Goal: Task Accomplishment & Management: Manage account settings

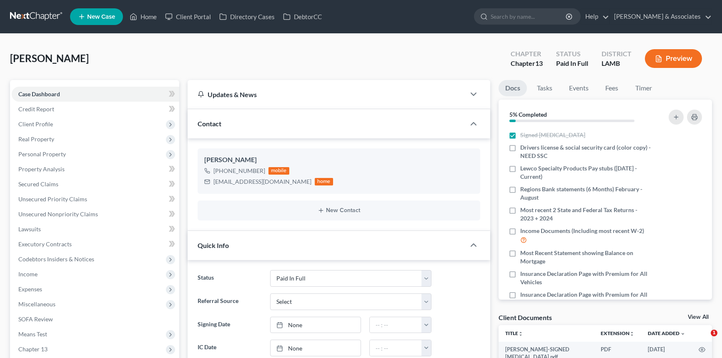
select select "17"
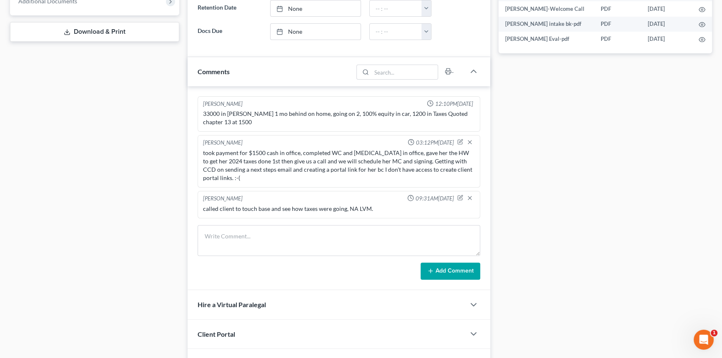
scroll to position [442, 0]
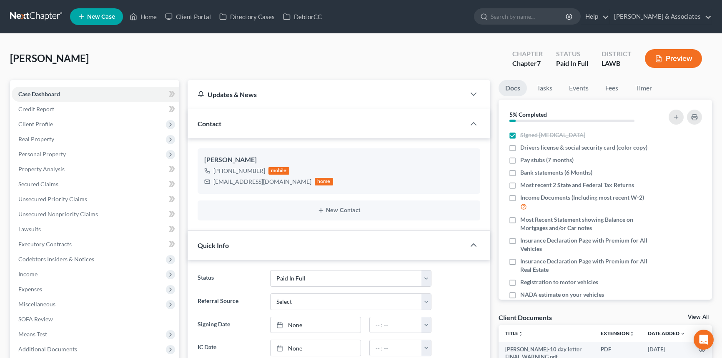
select select "17"
click at [142, 20] on link "Home" at bounding box center [142, 16] width 35 height 15
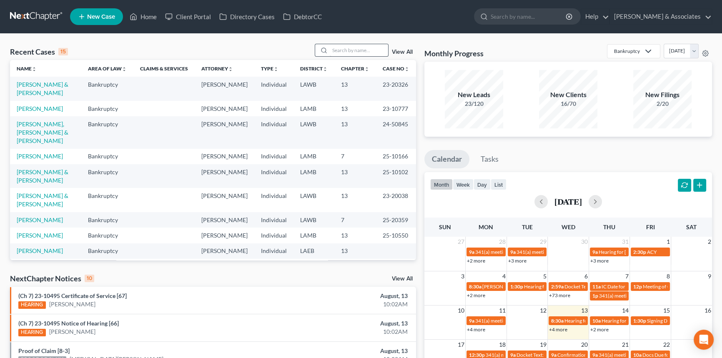
drag, startPoint x: 366, startPoint y: 41, endPoint x: 370, endPoint y: 45, distance: 5.3
click at [368, 41] on div "Recent Cases 15 View All Name unfold_more expand_more expand_less Area of Law u…" at bounding box center [361, 309] width 722 height 551
click at [371, 49] on input "search" at bounding box center [359, 50] width 58 height 12
type input "joann"
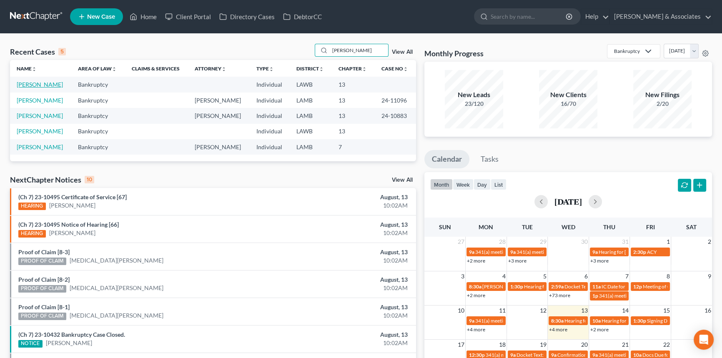
click at [50, 82] on link "[PERSON_NAME]" at bounding box center [40, 84] width 46 height 7
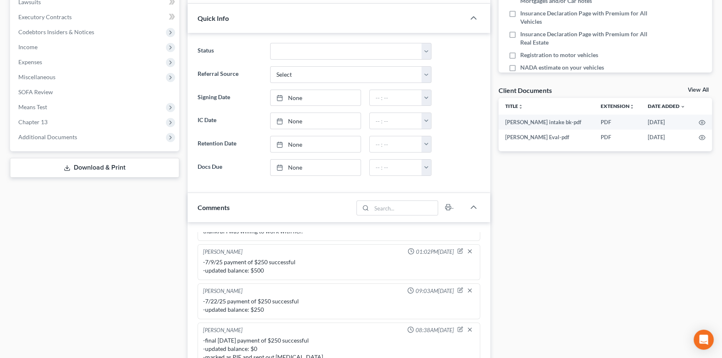
scroll to position [303, 0]
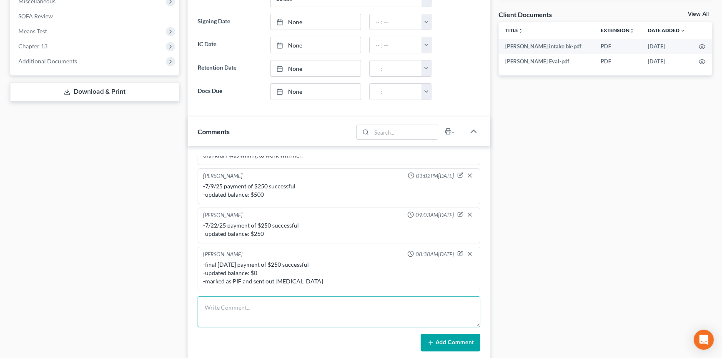
click at [246, 296] on textarea at bounding box center [339, 311] width 283 height 31
paste textarea "﻿spoke with her on the phone, she will review the retainer today she just saw i…"
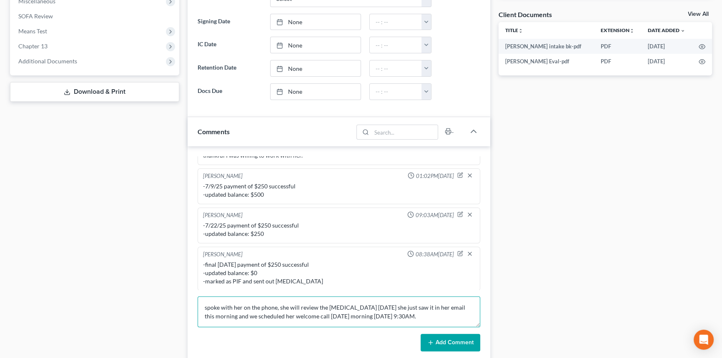
type textarea "﻿spoke with her on the phone, she will review the retainer today she just saw i…"
click at [462, 336] on button "Add Comment" at bounding box center [451, 343] width 60 height 18
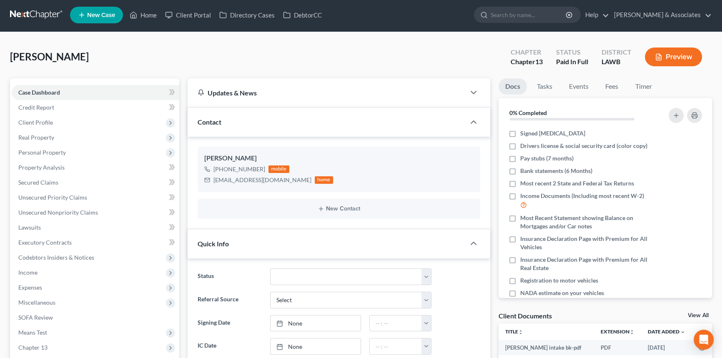
scroll to position [0, 0]
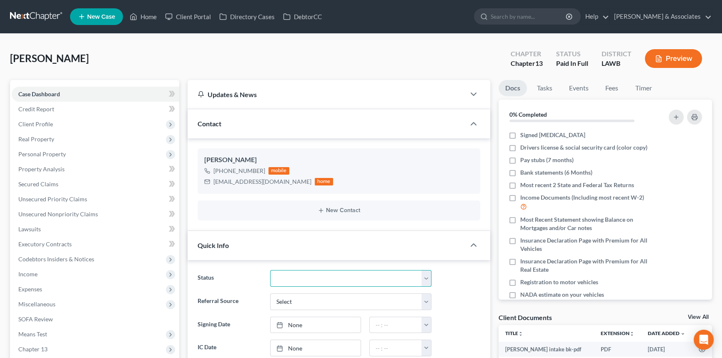
click at [370, 271] on select "Amended Plan Needed Awaiting Income Closed Confirmed Discharged Dismissed Docs …" at bounding box center [350, 278] width 161 height 17
click at [431, 47] on div "Lavergne, Joann Upgraded Chapter Chapter 13 Status Paid In Full District LAWB P…" at bounding box center [361, 62] width 702 height 36
click at [140, 12] on link "Home" at bounding box center [142, 16] width 35 height 15
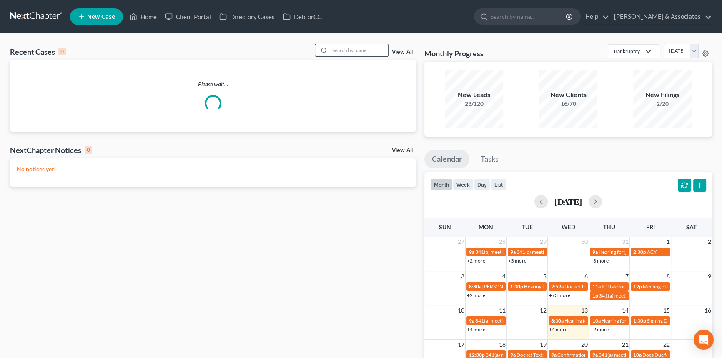
click at [331, 53] on input "search" at bounding box center [359, 50] width 58 height 12
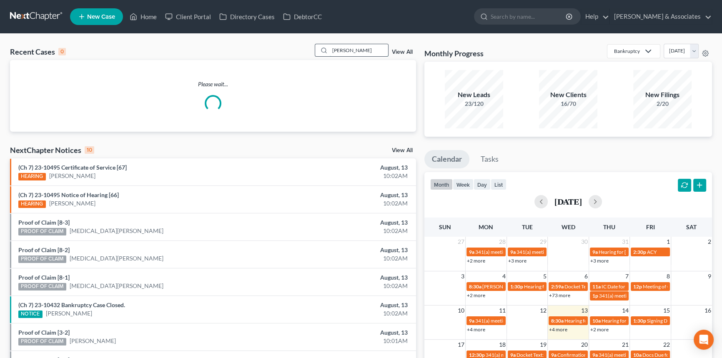
type input "nicole"
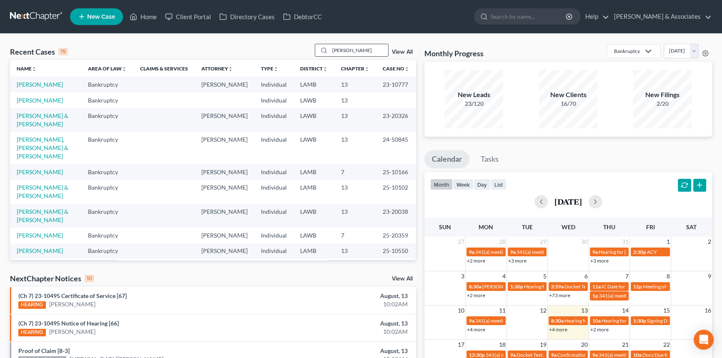
click at [351, 48] on input "nicole" at bounding box center [359, 50] width 58 height 12
click at [135, 9] on link "Home" at bounding box center [142, 16] width 35 height 15
click at [337, 48] on input "search" at bounding box center [359, 50] width 58 height 12
type input "nicole"
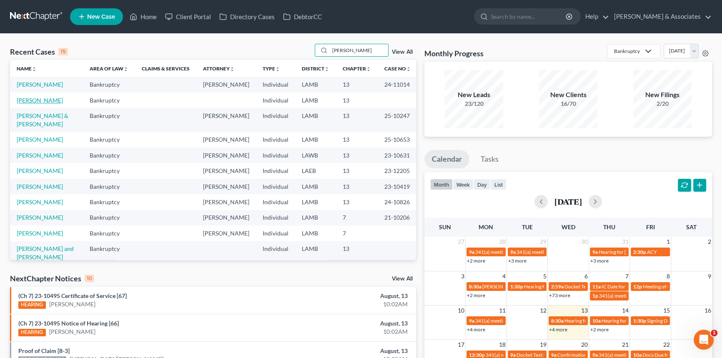
click at [47, 104] on link "[PERSON_NAME]" at bounding box center [40, 100] width 46 height 7
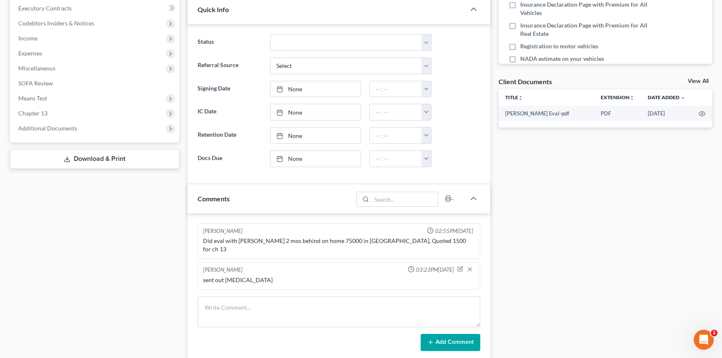
scroll to position [303, 0]
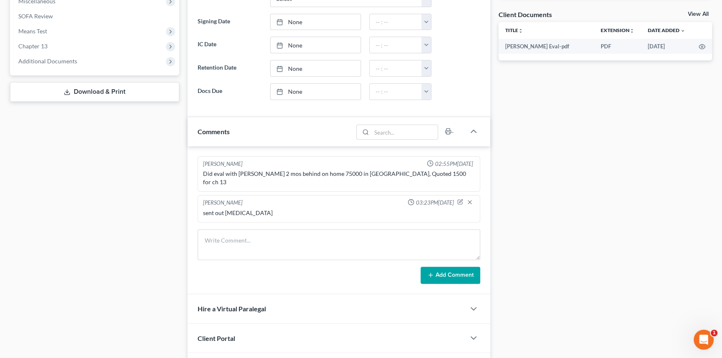
click at [248, 254] on form "Add Comment" at bounding box center [339, 256] width 283 height 55
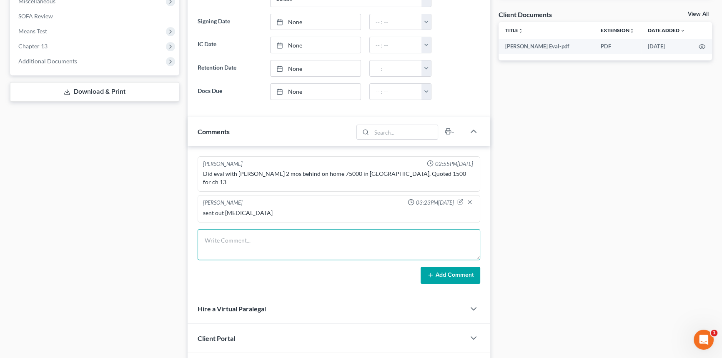
click at [253, 243] on textarea at bounding box center [339, 244] width 283 height 31
paste textarea "﻿Called her to try and do ﻿WC, NA LVM, and sent text. Will try again Friday if …"
type textarea "﻿Called her to try and do ﻿WC, NA LVM, and sent text. Will try again Friday if …"
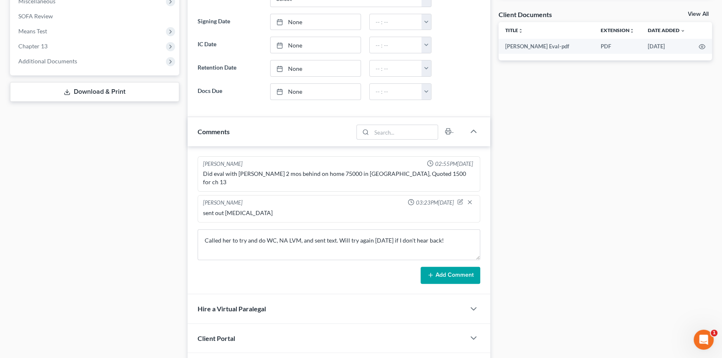
click at [439, 267] on button "Add Comment" at bounding box center [451, 276] width 60 height 18
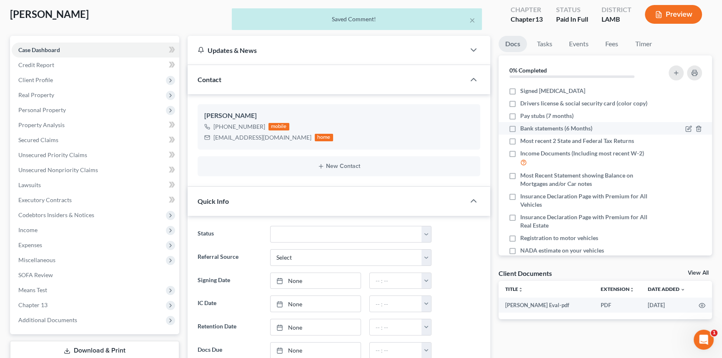
scroll to position [0, 0]
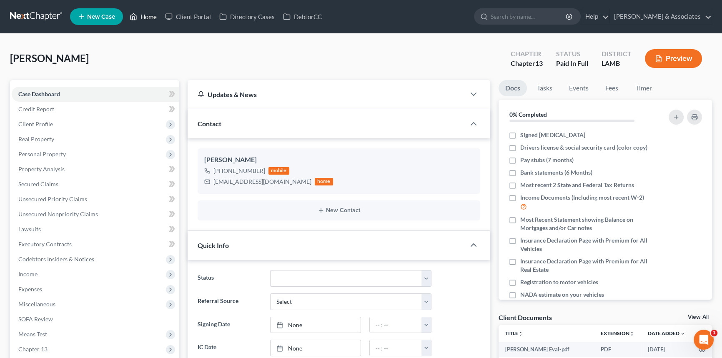
click at [152, 16] on link "Home" at bounding box center [142, 16] width 35 height 15
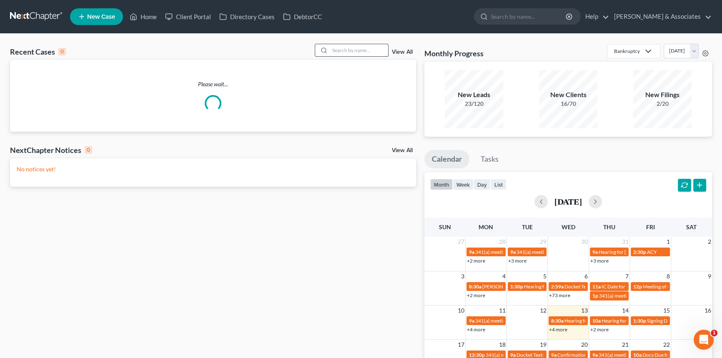
click at [369, 48] on input "search" at bounding box center [359, 50] width 58 height 12
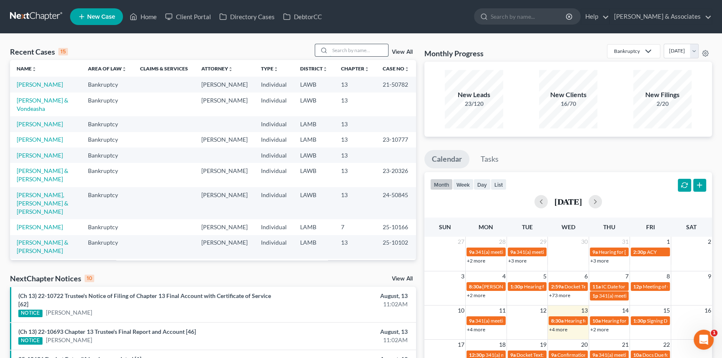
click at [343, 54] on input "search" at bounding box center [359, 50] width 58 height 12
type input "rhoads"
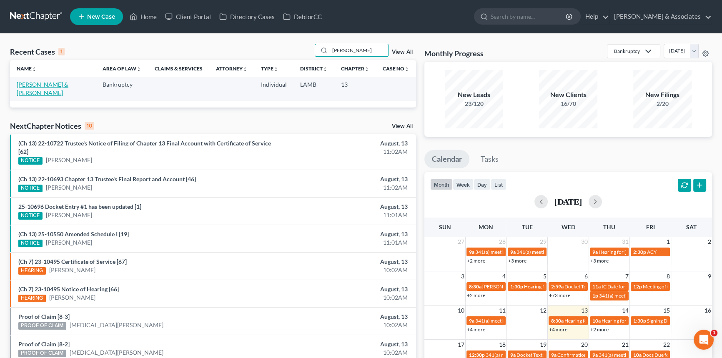
click at [38, 85] on link "Rhoads, Tracy & Michael" at bounding box center [43, 88] width 52 height 15
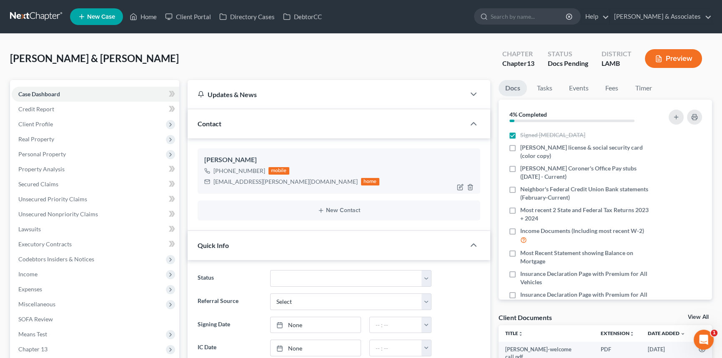
click at [228, 173] on div "+1 (225) 281-1120" at bounding box center [239, 171] width 52 height 8
copy div "+1 (225) 281-1120"
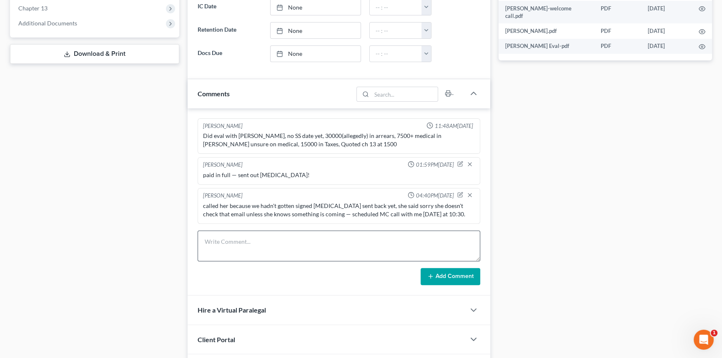
scroll to position [417, 0]
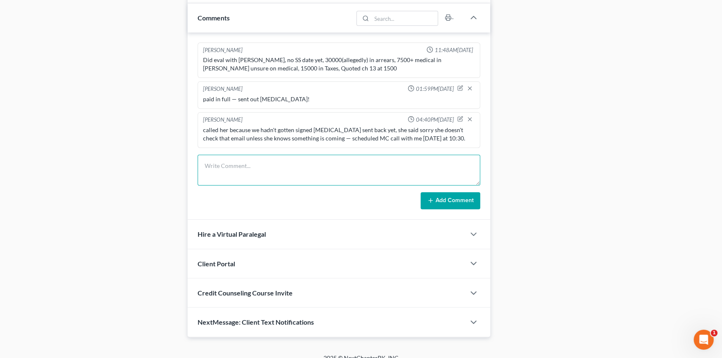
click at [295, 169] on textarea at bounding box center [339, 170] width 283 height 31
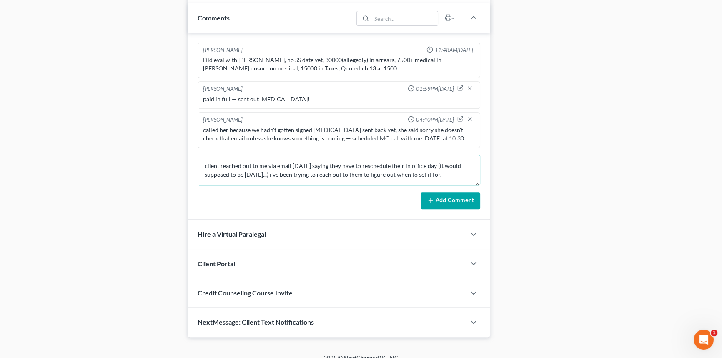
type textarea "client reached out to me via email yesterday saying they have to reschedule the…"
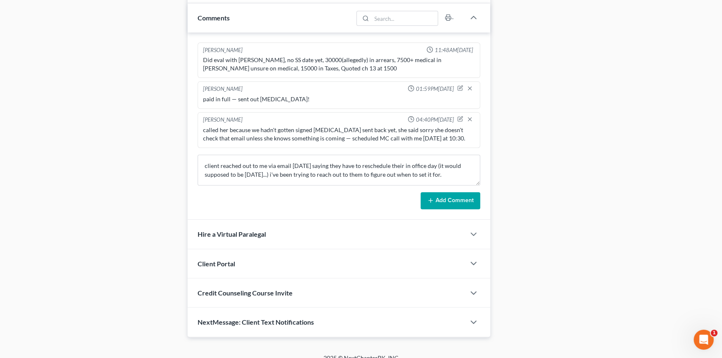
click at [424, 201] on button "Add Comment" at bounding box center [451, 201] width 60 height 18
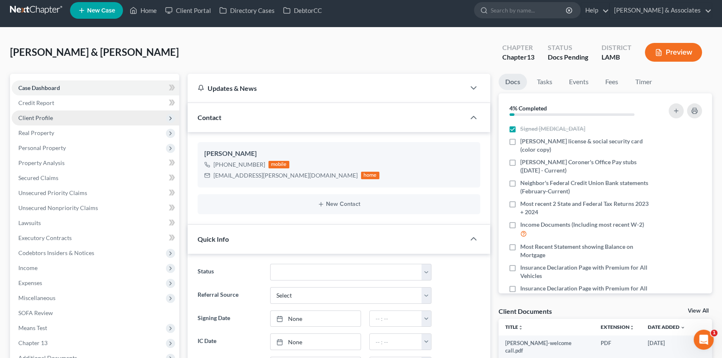
scroll to position [0, 0]
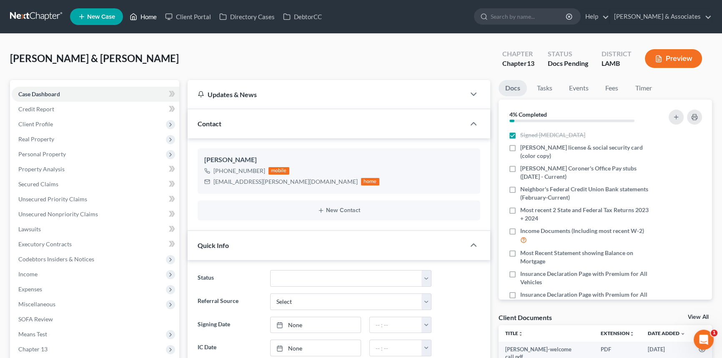
click at [146, 16] on link "Home" at bounding box center [142, 16] width 35 height 15
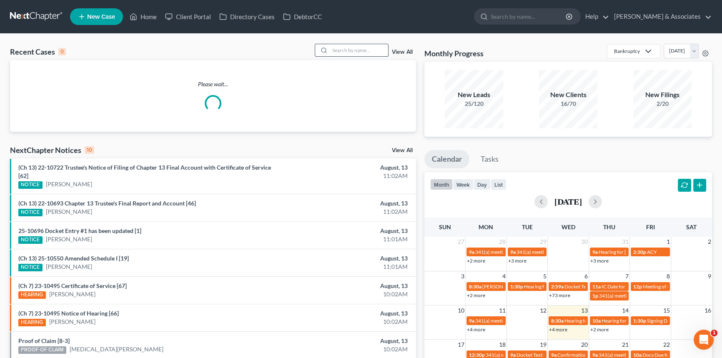
click at [351, 53] on input "search" at bounding box center [359, 50] width 58 height 12
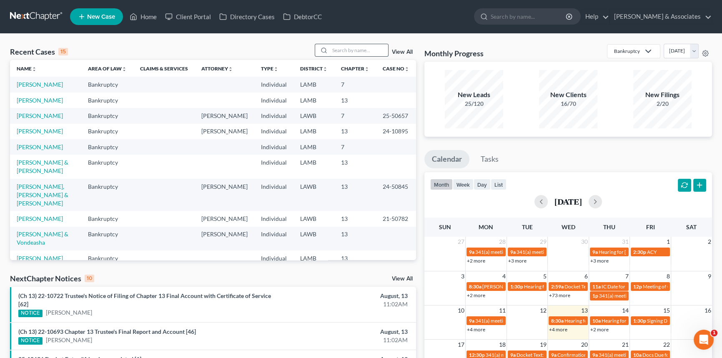
click at [349, 54] on input "search" at bounding box center [359, 50] width 58 height 12
type input "nicole"
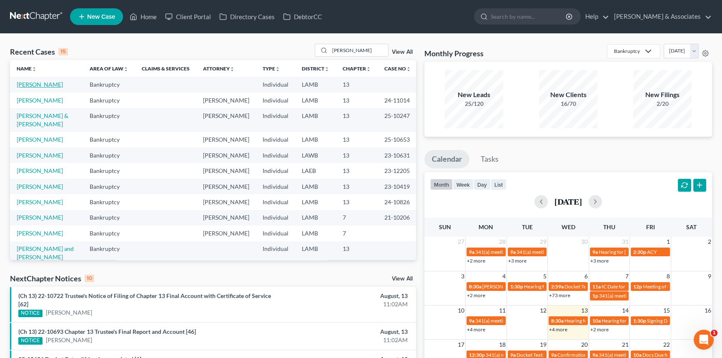
click at [38, 85] on link "Holmes, Nicole" at bounding box center [40, 84] width 46 height 7
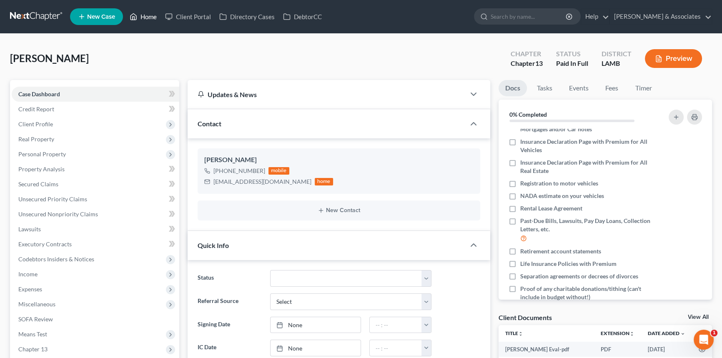
drag, startPoint x: 148, startPoint y: 17, endPoint x: 153, endPoint y: 21, distance: 6.5
click at [148, 17] on link "Home" at bounding box center [142, 16] width 35 height 15
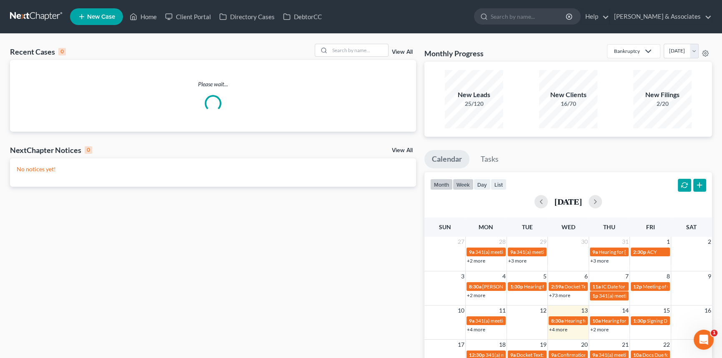
click at [472, 182] on button "week" at bounding box center [463, 184] width 21 height 11
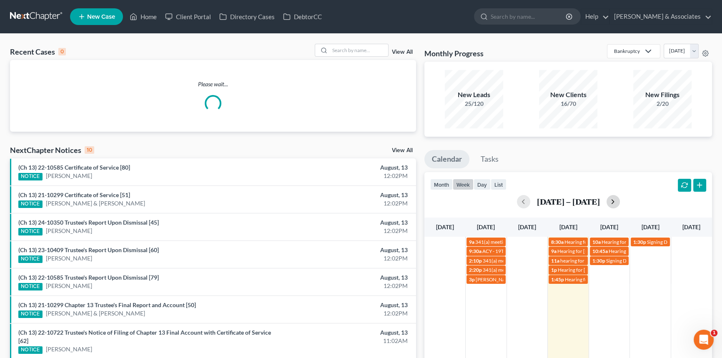
click at [619, 198] on button "button" at bounding box center [613, 201] width 13 height 13
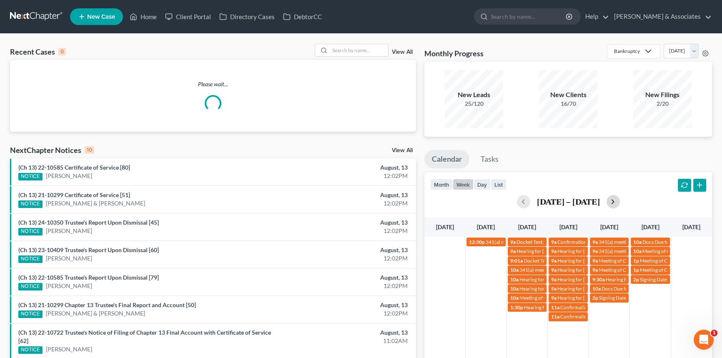
click at [619, 198] on button "button" at bounding box center [613, 201] width 13 height 13
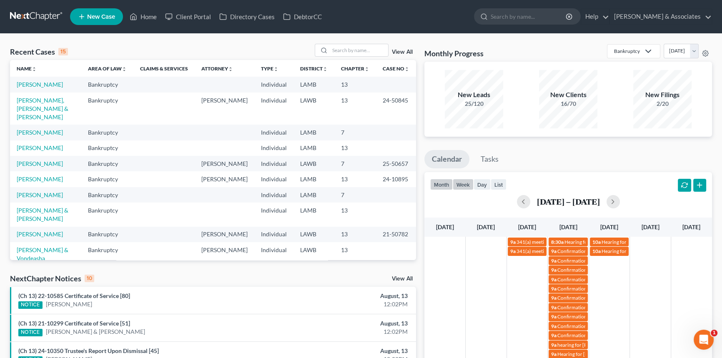
click at [436, 187] on button "month" at bounding box center [441, 184] width 23 height 11
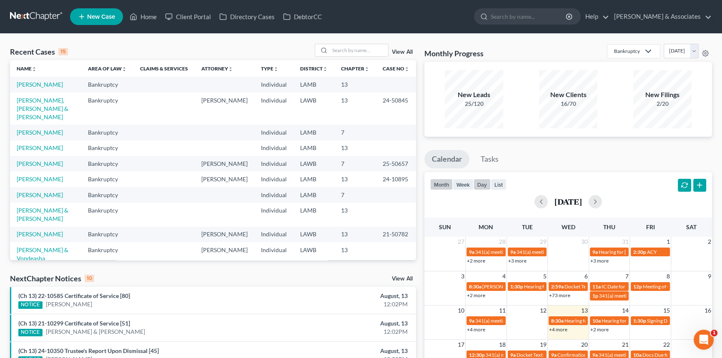
click at [490, 183] on button "day" at bounding box center [482, 184] width 17 height 11
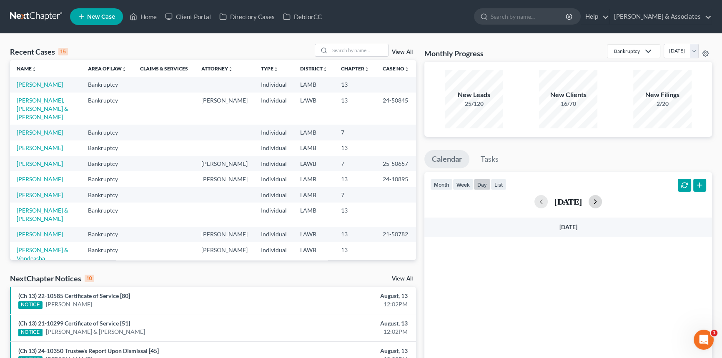
click at [602, 206] on button "button" at bounding box center [595, 201] width 13 height 13
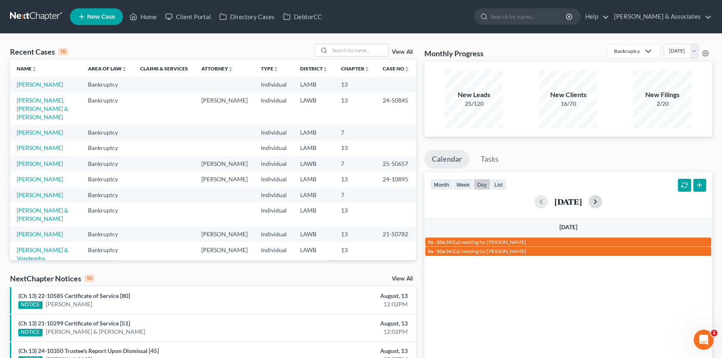
click at [602, 206] on button "button" at bounding box center [595, 201] width 13 height 13
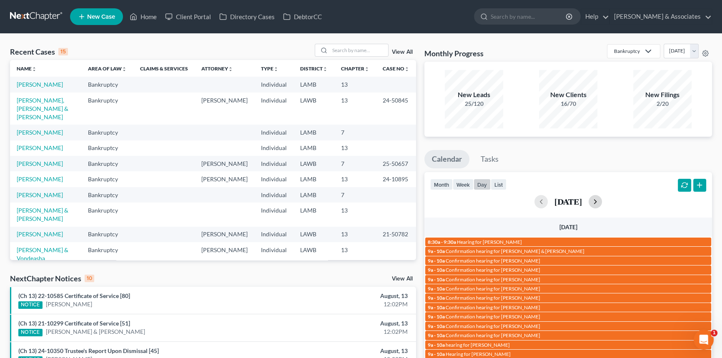
click at [602, 206] on button "button" at bounding box center [595, 201] width 13 height 13
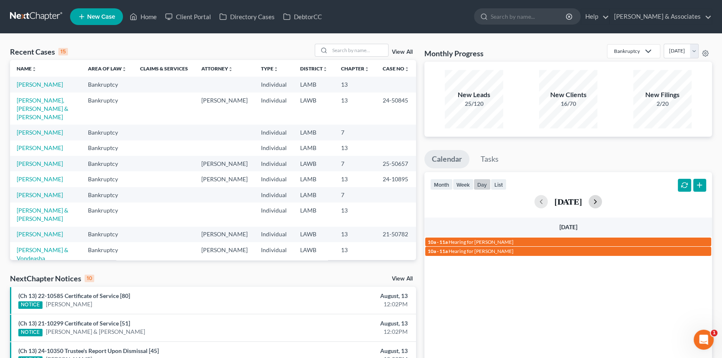
click at [602, 206] on button "button" at bounding box center [595, 201] width 13 height 13
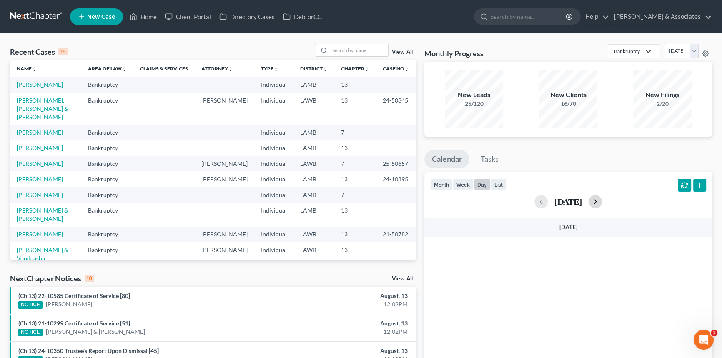
click at [602, 206] on button "button" at bounding box center [595, 201] width 13 height 13
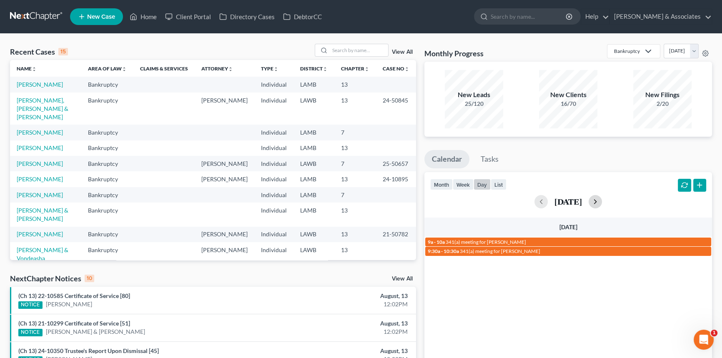
click at [602, 206] on button "button" at bounding box center [595, 201] width 13 height 13
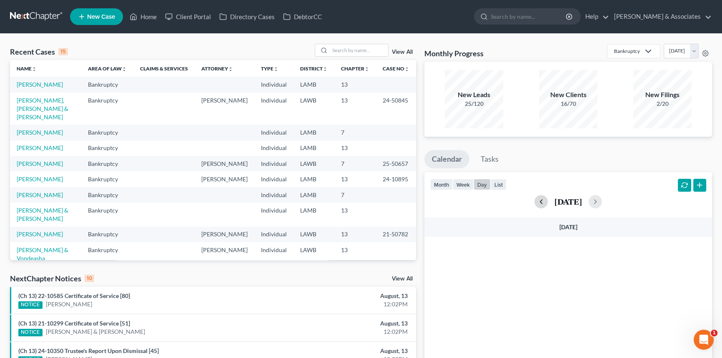
click at [534, 203] on button "button" at bounding box center [540, 201] width 13 height 13
click at [514, 203] on div "August 31, 2025" at bounding box center [568, 201] width 276 height 13
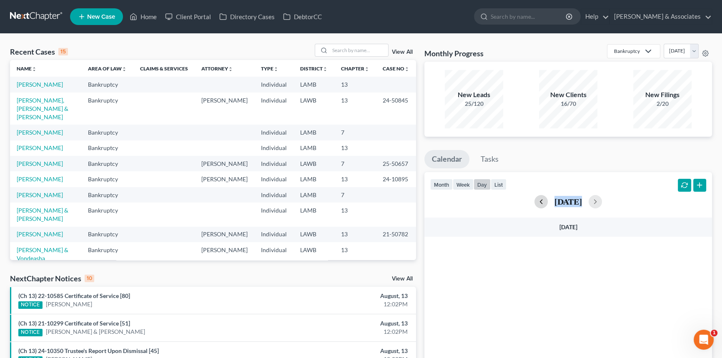
click at [514, 203] on div "August 31, 2025" at bounding box center [568, 201] width 276 height 13
click at [534, 198] on button "button" at bounding box center [540, 201] width 13 height 13
click at [431, 183] on button "month" at bounding box center [441, 184] width 23 height 11
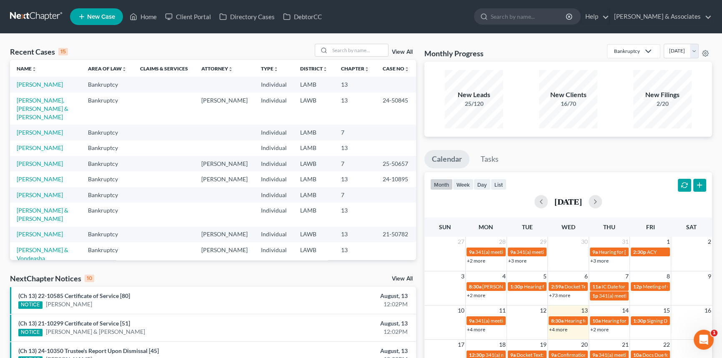
click at [546, 176] on div "month week day list August 2025" at bounding box center [568, 192] width 296 height 40
click at [481, 183] on button "day" at bounding box center [482, 184] width 17 height 11
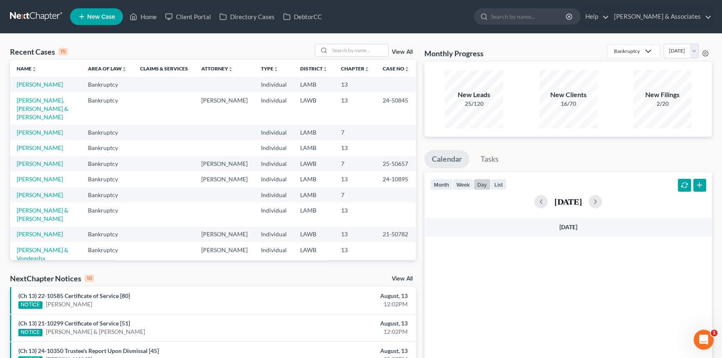
click at [554, 202] on h2 "August 29, 2025" at bounding box center [568, 201] width 28 height 9
click at [534, 200] on button "button" at bounding box center [540, 201] width 13 height 13
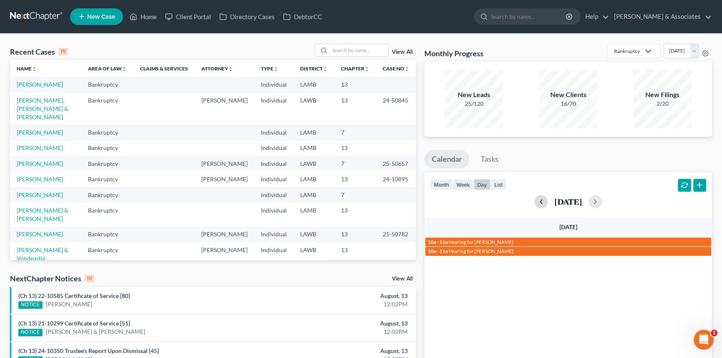
click at [534, 200] on button "button" at bounding box center [540, 201] width 13 height 13
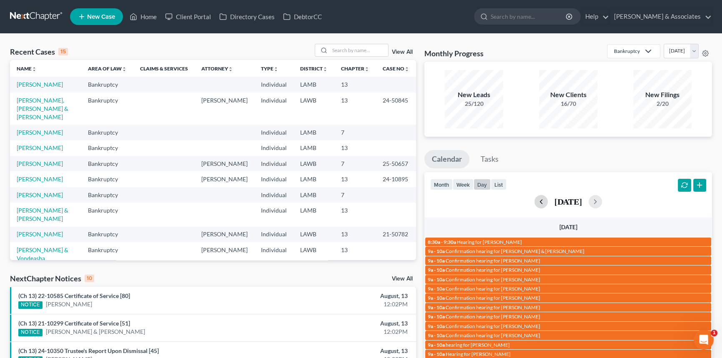
click at [534, 200] on button "button" at bounding box center [540, 201] width 13 height 13
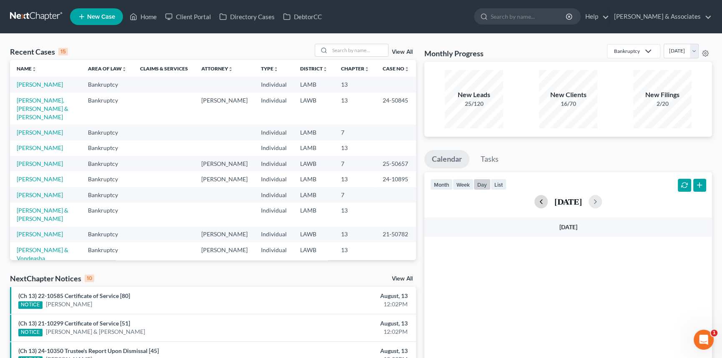
click at [534, 200] on button "button" at bounding box center [540, 201] width 13 height 13
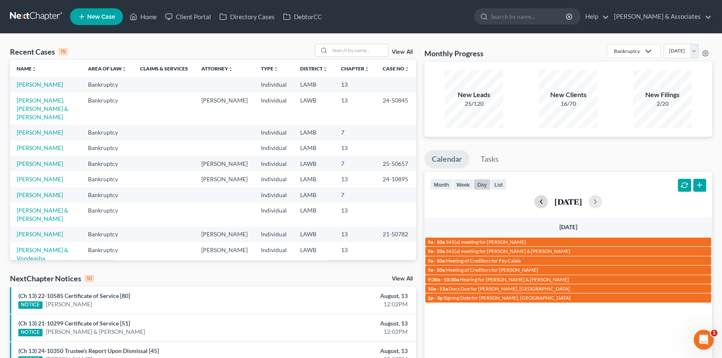
click at [534, 200] on button "button" at bounding box center [540, 201] width 13 height 13
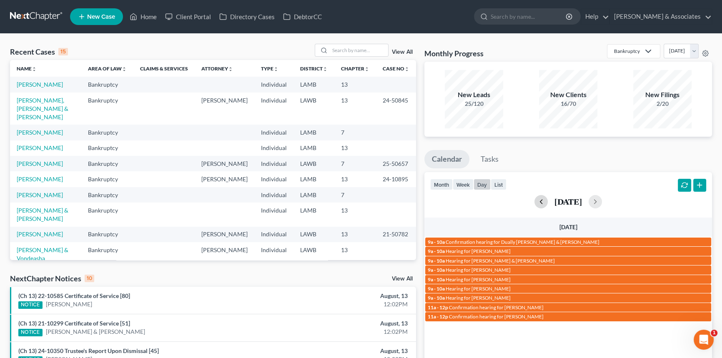
click at [534, 200] on button "button" at bounding box center [540, 201] width 13 height 13
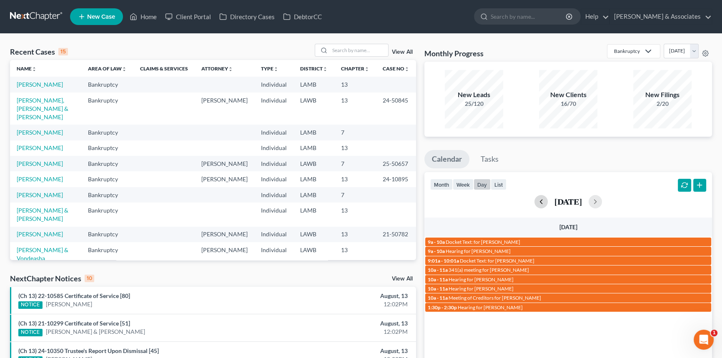
click at [534, 200] on button "button" at bounding box center [540, 201] width 13 height 13
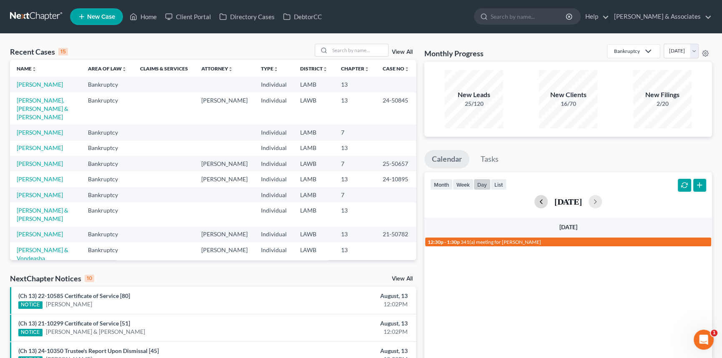
click at [534, 200] on button "button" at bounding box center [540, 201] width 13 height 13
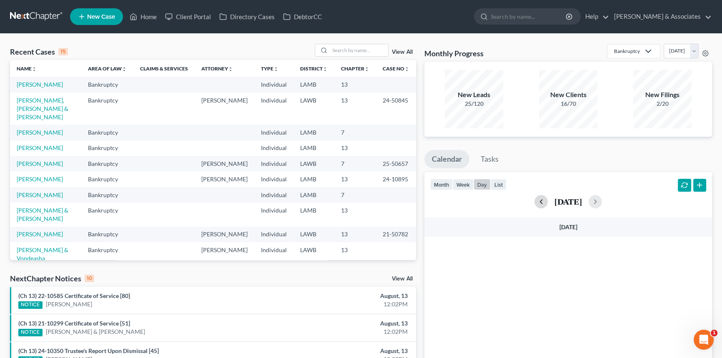
click at [534, 200] on button "button" at bounding box center [540, 201] width 13 height 13
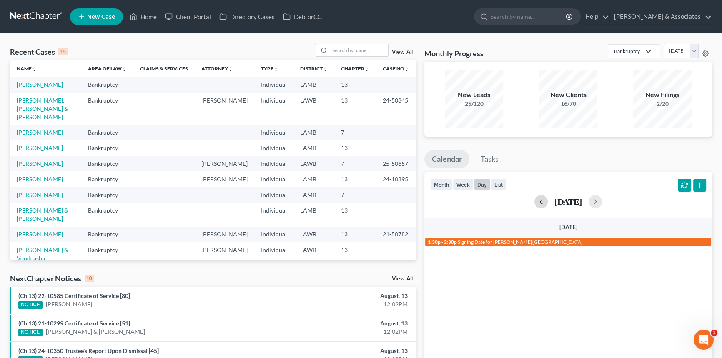
click at [534, 200] on button "button" at bounding box center [540, 201] width 13 height 13
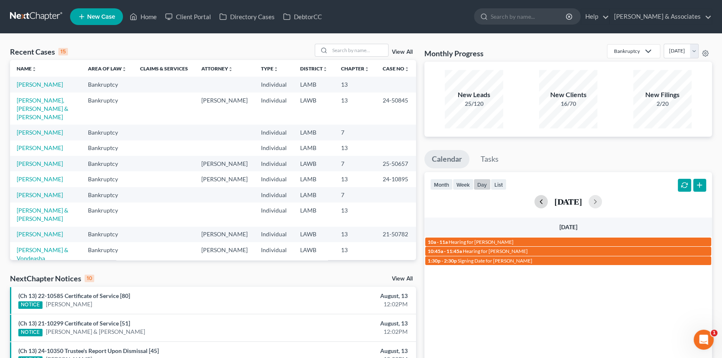
click at [534, 200] on button "button" at bounding box center [540, 201] width 13 height 13
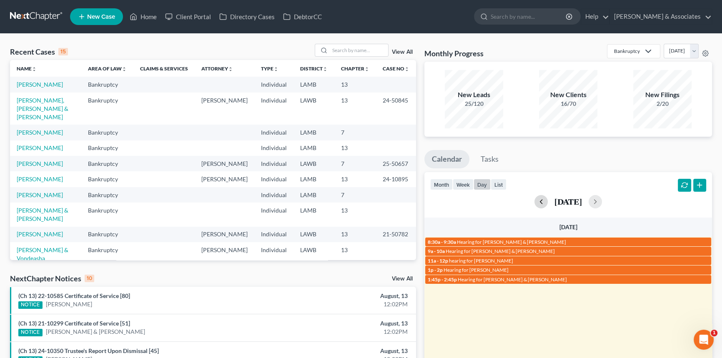
click at [534, 200] on button "button" at bounding box center [540, 201] width 13 height 13
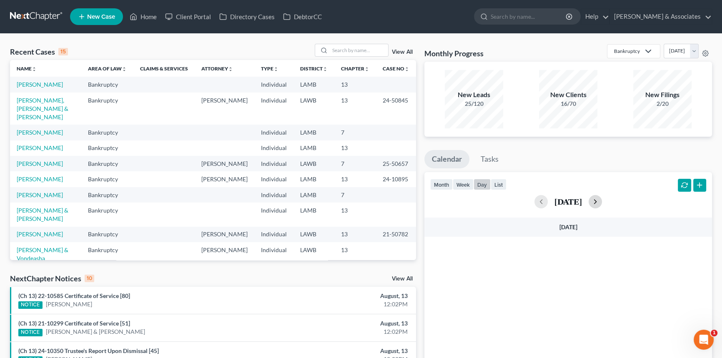
click at [602, 200] on button "button" at bounding box center [595, 201] width 13 height 13
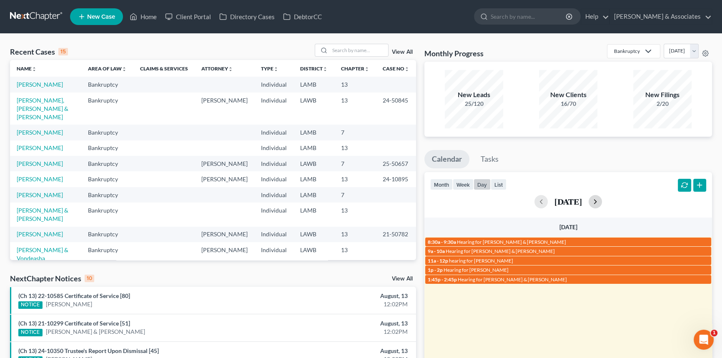
click at [602, 200] on button "button" at bounding box center [595, 201] width 13 height 13
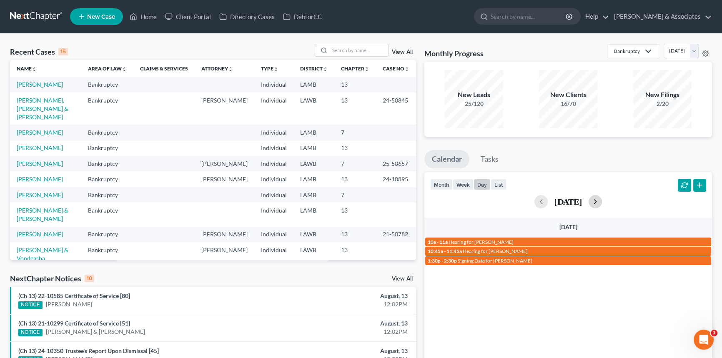
click at [602, 200] on button "button" at bounding box center [595, 201] width 13 height 13
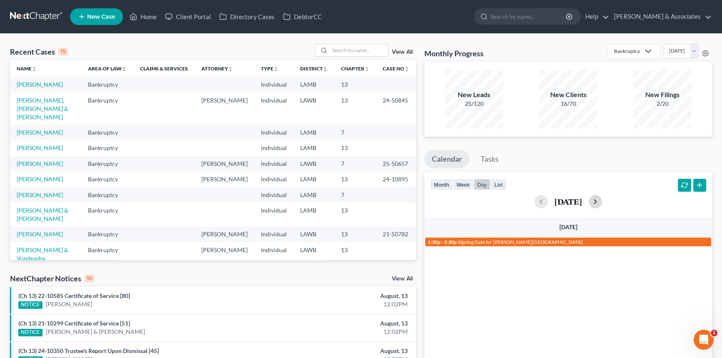
click at [602, 200] on button "button" at bounding box center [595, 201] width 13 height 13
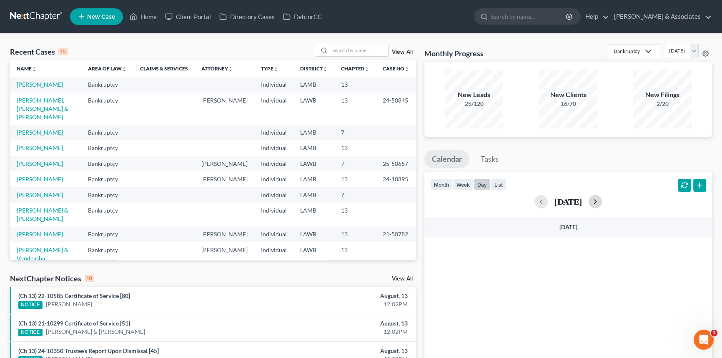
click at [602, 200] on button "button" at bounding box center [595, 201] width 13 height 13
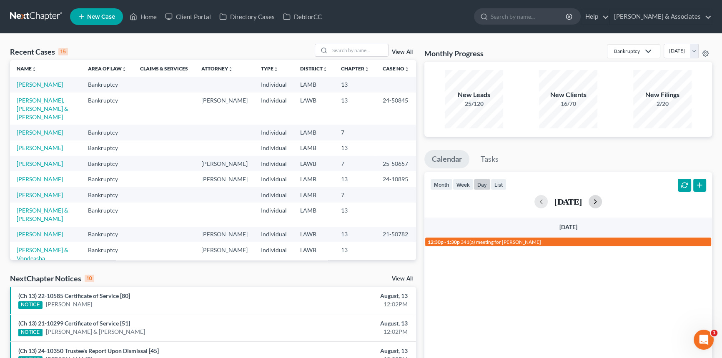
click at [602, 200] on button "button" at bounding box center [595, 201] width 13 height 13
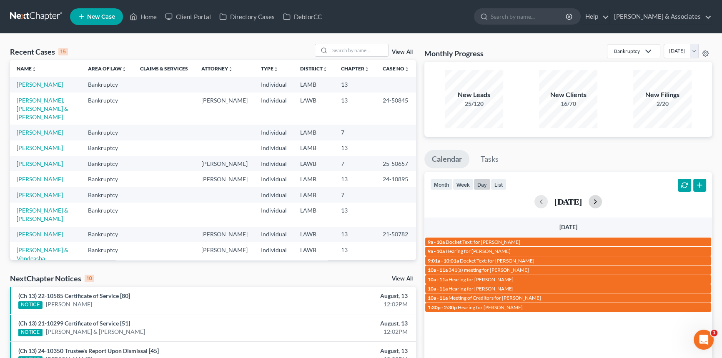
click at [602, 200] on button "button" at bounding box center [595, 201] width 13 height 13
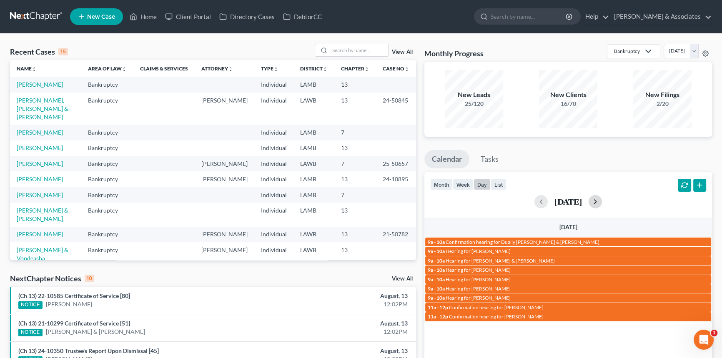
click at [602, 200] on button "button" at bounding box center [595, 201] width 13 height 13
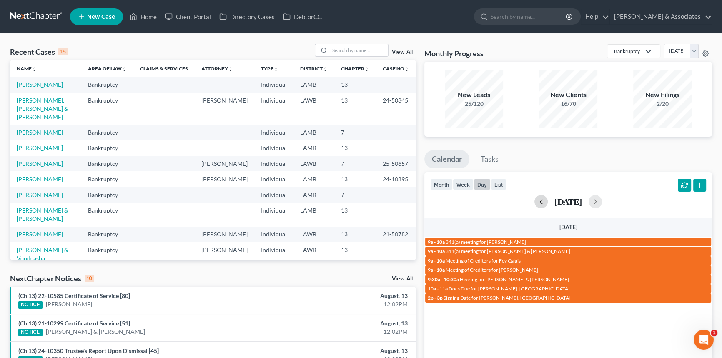
click at [534, 200] on button "button" at bounding box center [540, 201] width 13 height 13
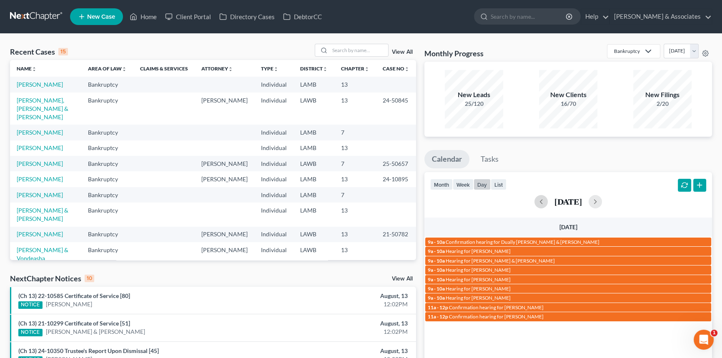
scroll to position [38, 0]
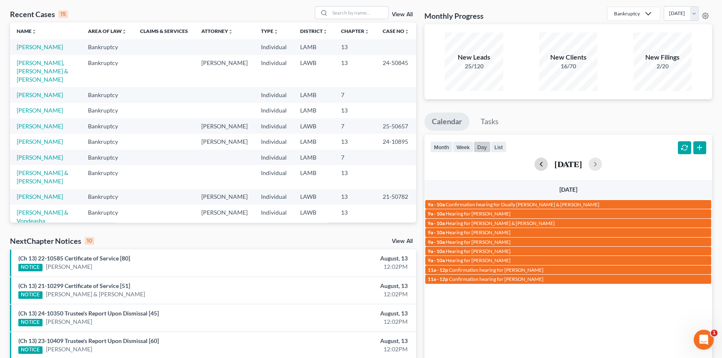
click at [534, 162] on button "button" at bounding box center [540, 164] width 13 height 13
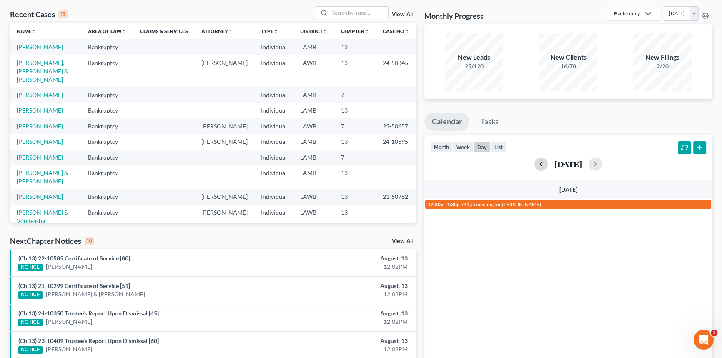
click at [534, 162] on button "button" at bounding box center [540, 164] width 13 height 13
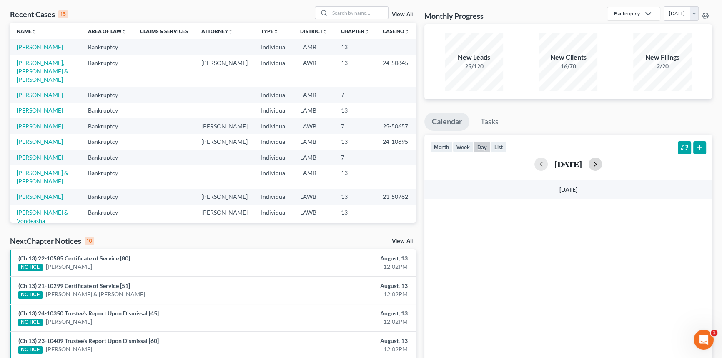
click at [602, 163] on button "button" at bounding box center [595, 164] width 13 height 13
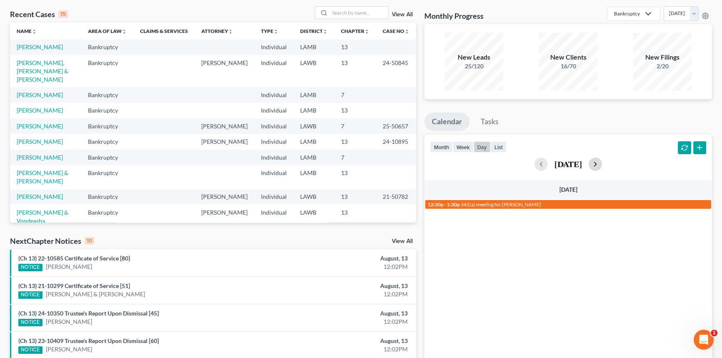
click at [602, 163] on button "button" at bounding box center [595, 164] width 13 height 13
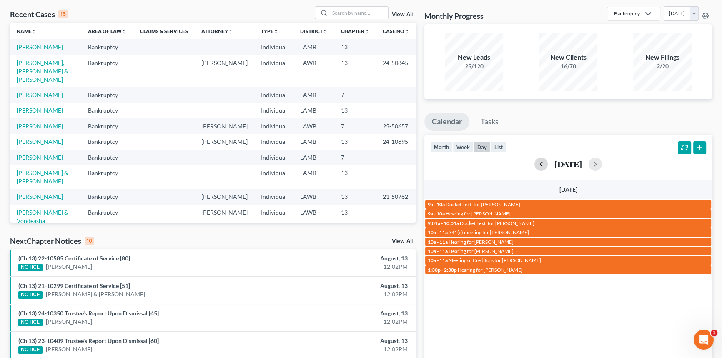
click at [534, 166] on button "button" at bounding box center [540, 164] width 13 height 13
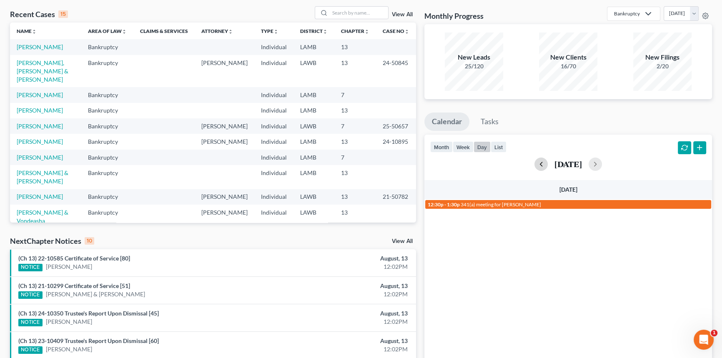
click at [534, 166] on button "button" at bounding box center [540, 164] width 13 height 13
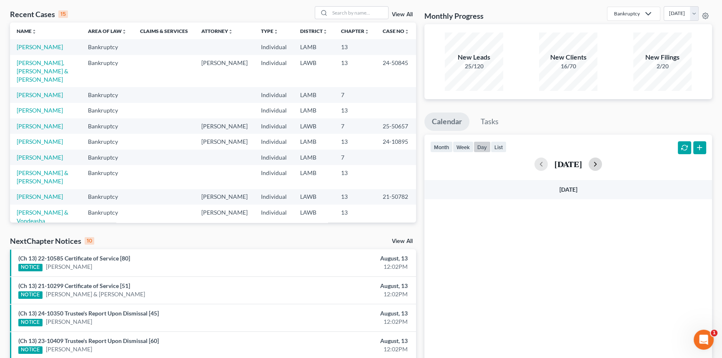
click at [602, 164] on button "button" at bounding box center [595, 164] width 13 height 13
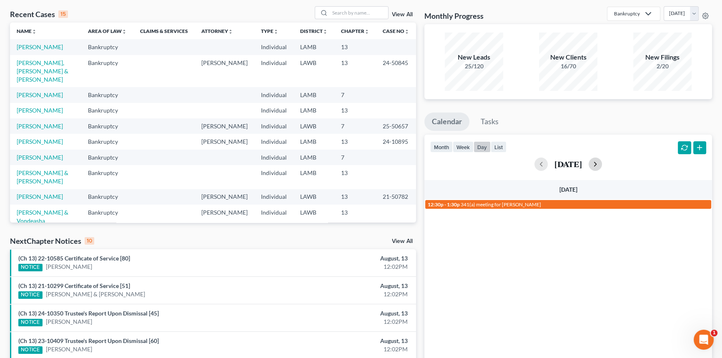
click at [602, 165] on button "button" at bounding box center [595, 164] width 13 height 13
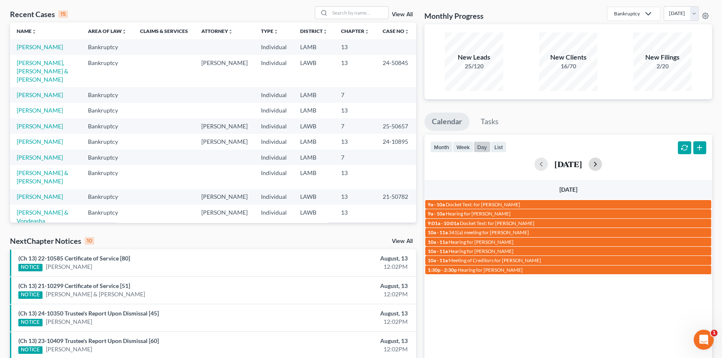
click at [602, 165] on button "button" at bounding box center [595, 164] width 13 height 13
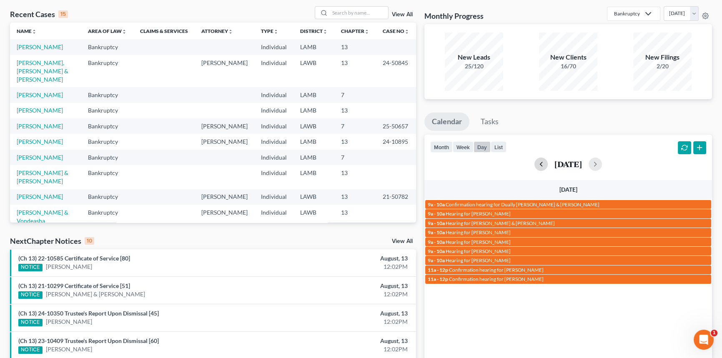
click at [534, 164] on button "button" at bounding box center [540, 164] width 13 height 13
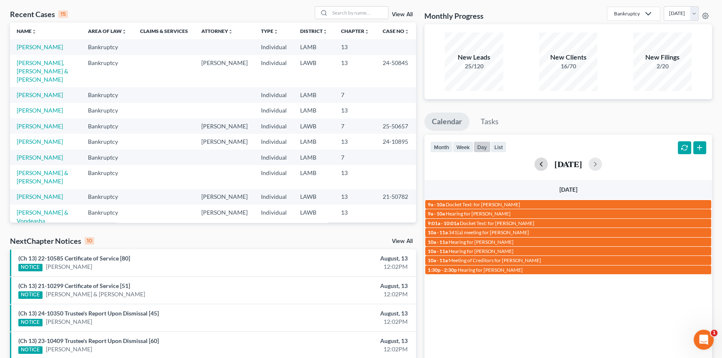
click at [534, 164] on button "button" at bounding box center [540, 164] width 13 height 13
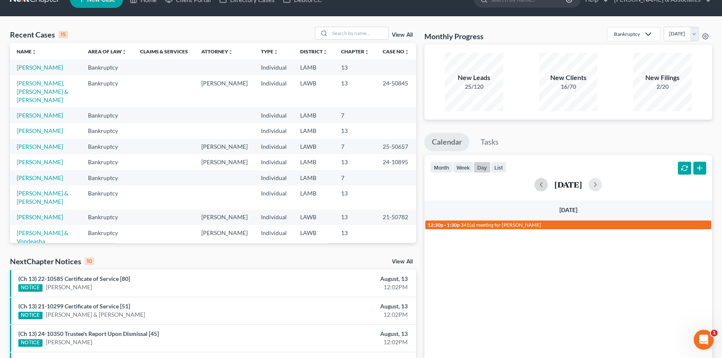
scroll to position [0, 0]
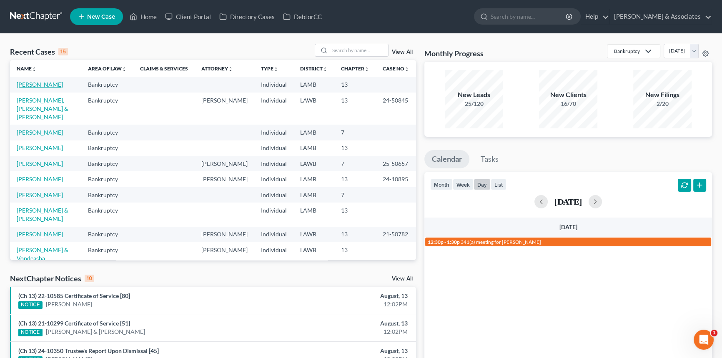
click at [42, 84] on link "Holmes, Nicole" at bounding box center [40, 84] width 46 height 7
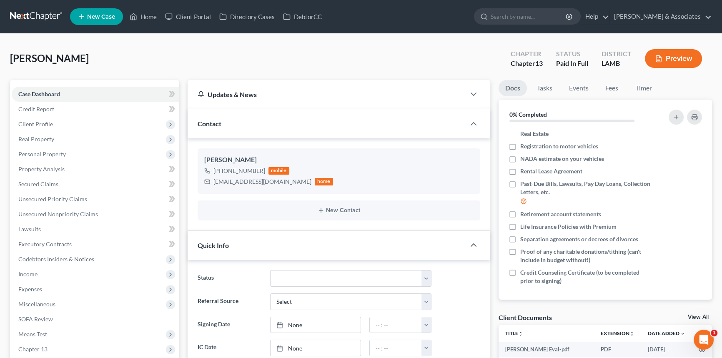
scroll to position [136, 0]
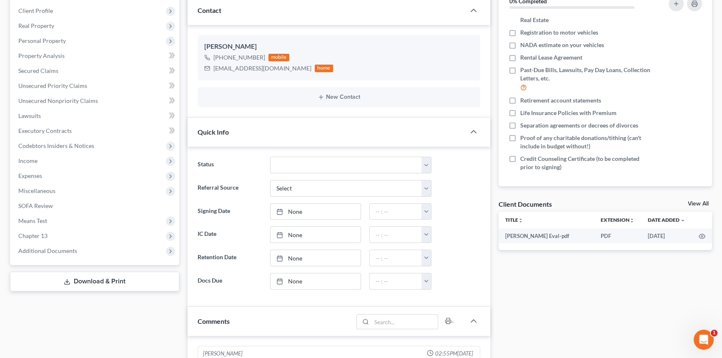
click at [706, 204] on link "View All" at bounding box center [698, 204] width 21 height 6
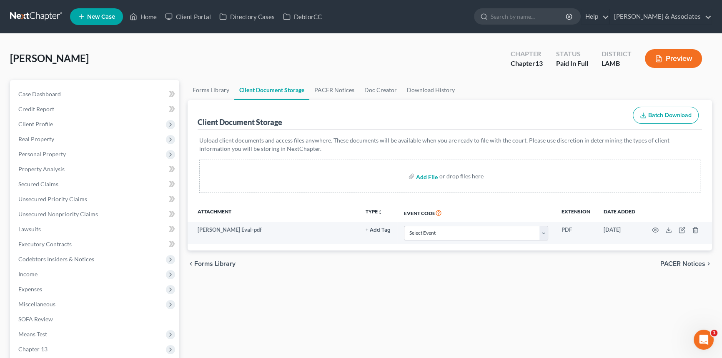
click at [422, 173] on input "file" at bounding box center [426, 176] width 20 height 15
type input "C:\fakepath\Holmes, Nicole.WelcomeCall.pdf"
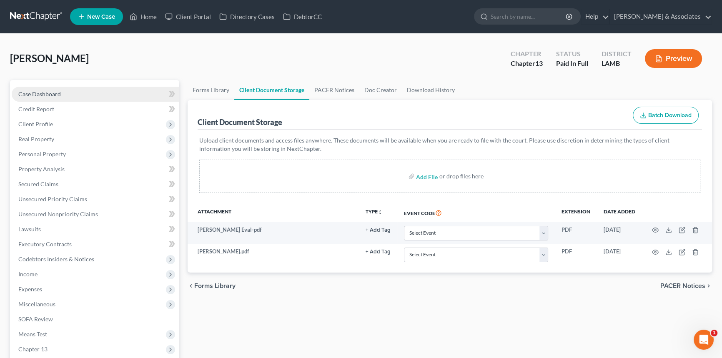
click at [112, 88] on link "Case Dashboard" at bounding box center [96, 94] width 168 height 15
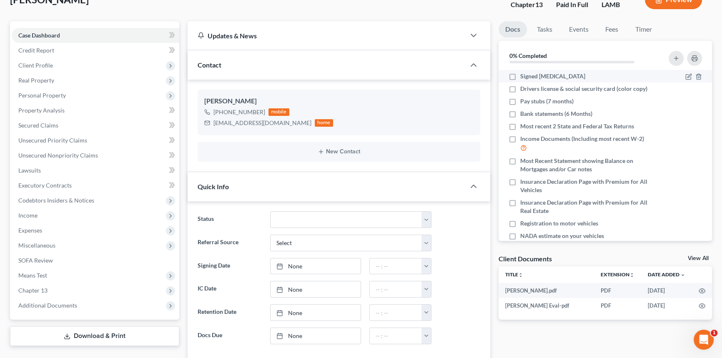
scroll to position [38, 0]
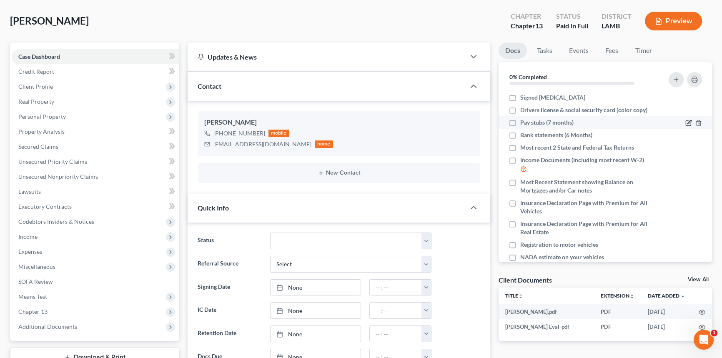
click at [685, 120] on icon "button" at bounding box center [688, 123] width 7 height 7
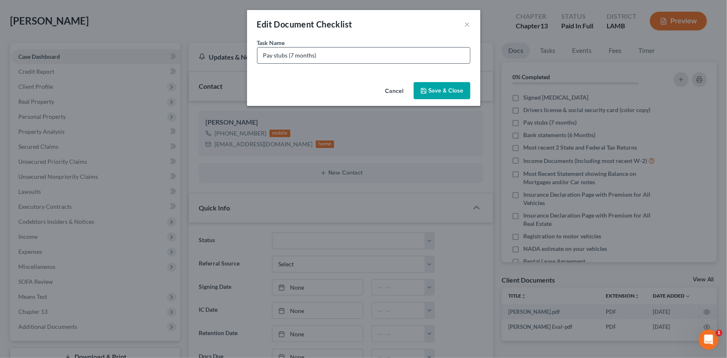
click at [266, 54] on input "Pay stubs (7 months)" at bounding box center [364, 56] width 213 height 16
click at [261, 51] on input "Pay stubs (7 months)" at bounding box center [364, 56] width 213 height 16
type input "IBM Pay stubs (February 1st - August 18th)"
click at [463, 85] on button "Save & Close" at bounding box center [442, 91] width 57 height 18
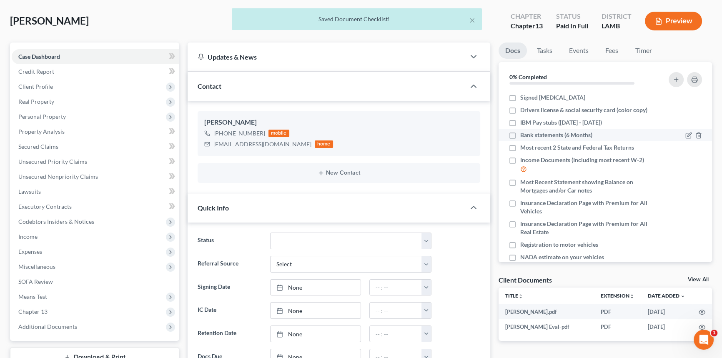
drag, startPoint x: 513, startPoint y: 98, endPoint x: 522, endPoint y: 134, distance: 37.0
click at [520, 98] on label "Signed Retainer" at bounding box center [552, 97] width 65 height 8
click at [524, 98] on input "Signed Retainer" at bounding box center [526, 95] width 5 height 5
checkbox input "true"
click at [679, 133] on div at bounding box center [681, 135] width 50 height 8
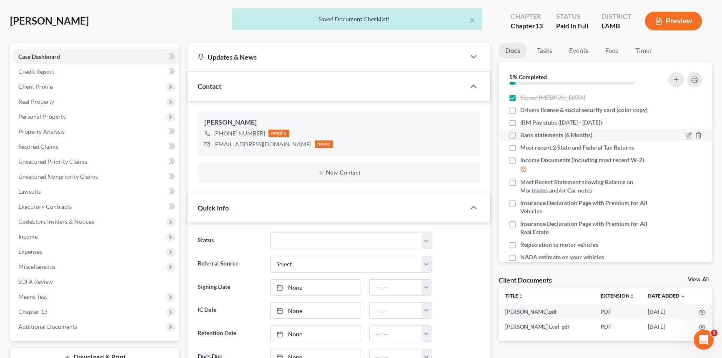
click at [679, 133] on div at bounding box center [681, 135] width 50 height 8
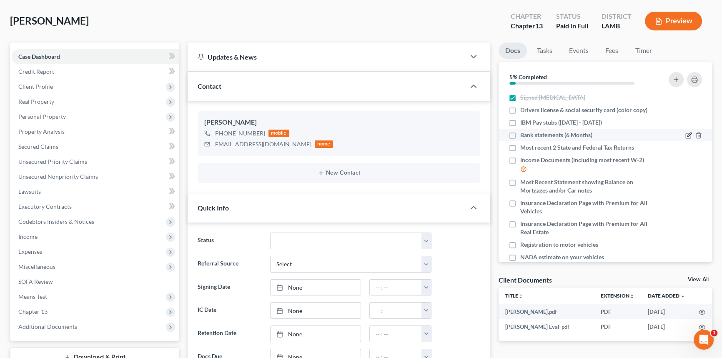
click at [685, 133] on icon "button" at bounding box center [688, 135] width 7 height 7
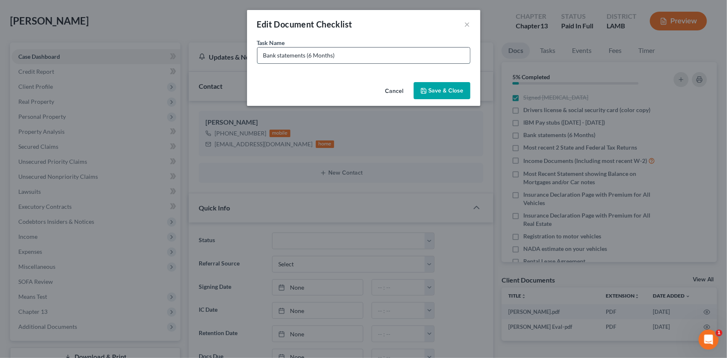
click at [261, 53] on input "Bank statements (6 Months)" at bounding box center [364, 56] width 213 height 16
type input "Chase Bank statements (February - July)"
click at [442, 88] on button "Save & Close" at bounding box center [442, 91] width 57 height 18
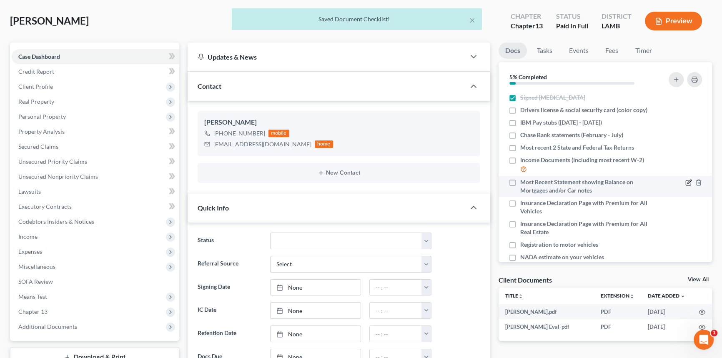
click at [685, 182] on icon "button" at bounding box center [688, 182] width 7 height 7
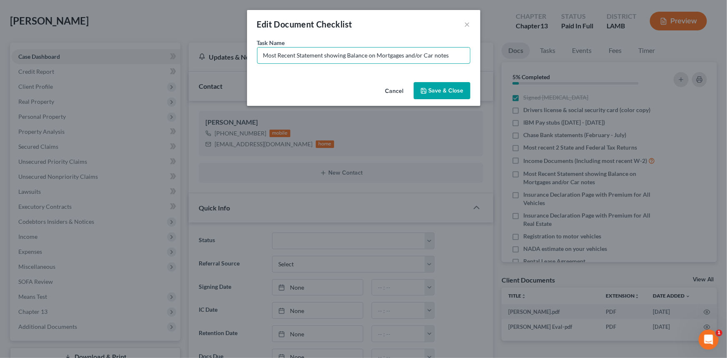
drag, startPoint x: 458, startPoint y: 57, endPoint x: 400, endPoint y: 65, distance: 58.5
click at [400, 65] on div "Task Name * Most Recent Statement showing Balance on Mortgages and/or Car notes" at bounding box center [363, 58] width 233 height 40
type input "Most Recent Statement showing Balance on Mortgage"
click at [456, 91] on button "Save & Close" at bounding box center [442, 91] width 57 height 18
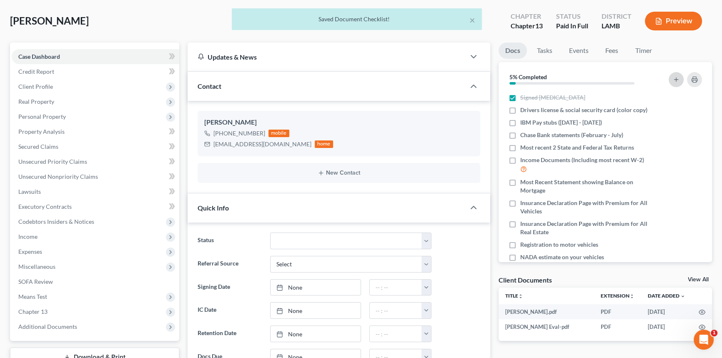
click at [671, 79] on button "button" at bounding box center [676, 79] width 15 height 15
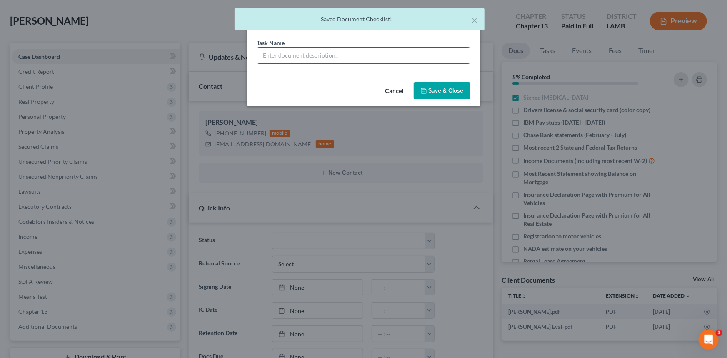
click at [380, 58] on input "text" at bounding box center [364, 56] width 213 height 16
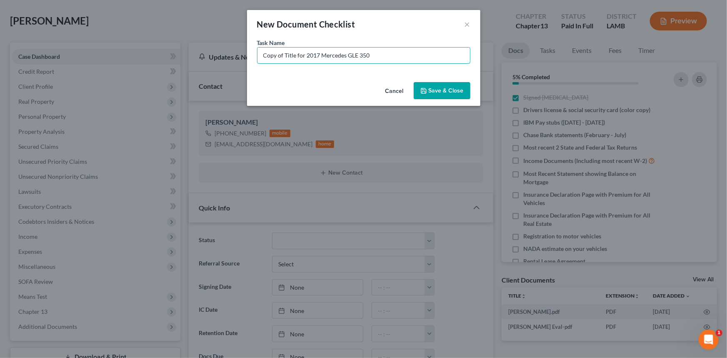
type input "Copy of Title for 2017 Mercedes GLE 350"
drag, startPoint x: 457, startPoint y: 90, endPoint x: 464, endPoint y: 90, distance: 6.3
click at [457, 90] on button "Save & Close" at bounding box center [442, 91] width 57 height 18
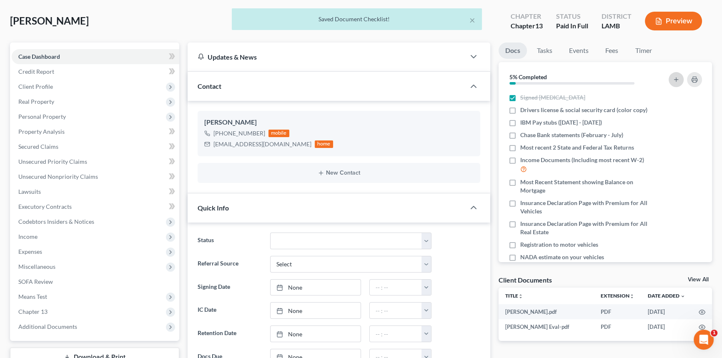
click at [674, 76] on icon "button" at bounding box center [676, 79] width 7 height 7
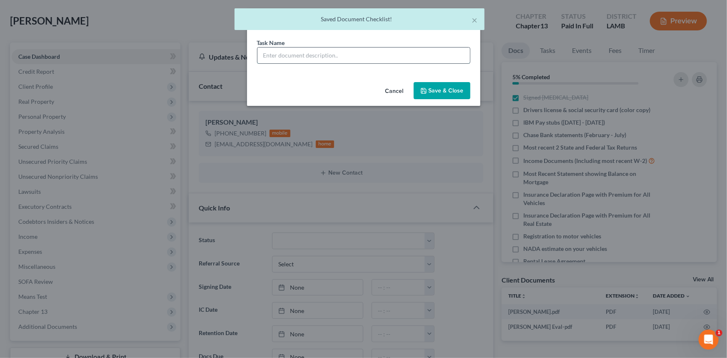
click at [372, 51] on input "text" at bounding box center [364, 56] width 213 height 16
paste input "Copy of Title for 2017 Mercedes GLE 350"
drag, startPoint x: 400, startPoint y: 55, endPoint x: 337, endPoint y: 60, distance: 63.1
click at [337, 60] on input "Copy of Title for 2017 Mercedes GLE 350" at bounding box center [364, 56] width 213 height 16
click at [319, 53] on input "Copy of Title for 2017 Mercedes GLE 350" at bounding box center [364, 56] width 213 height 16
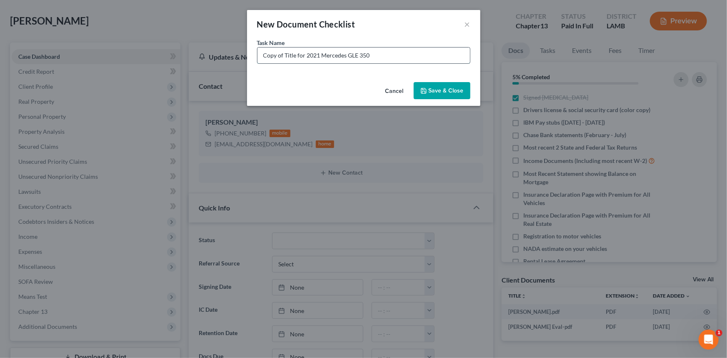
drag, startPoint x: 346, startPoint y: 54, endPoint x: 391, endPoint y: 53, distance: 45.0
click at [390, 53] on input "Copy of Title for 2021 Mercedes GLE 350" at bounding box center [364, 56] width 213 height 16
type input "Copy of Title for 2021 Mercedes 6580"
click at [452, 90] on button "Save & Close" at bounding box center [442, 91] width 57 height 18
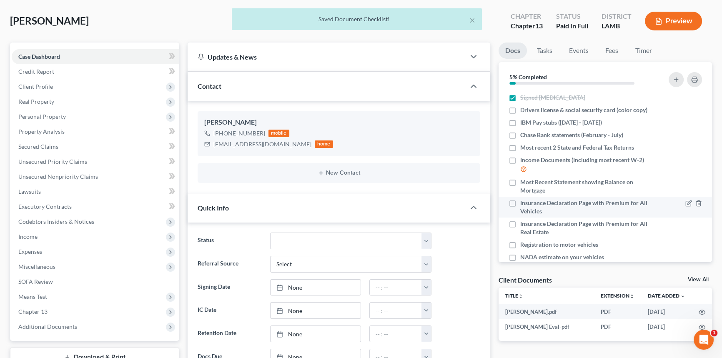
scroll to position [0, 0]
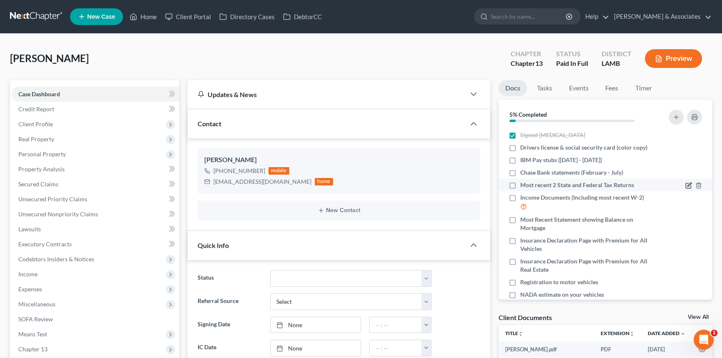
click at [685, 184] on icon "button" at bounding box center [688, 185] width 7 height 7
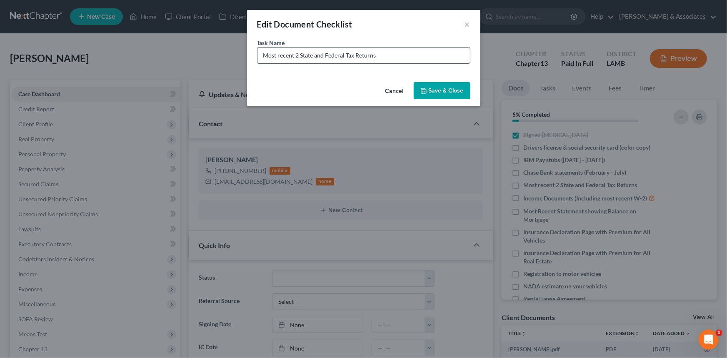
click at [437, 49] on input "Most recent 2 State and Federal Tax Returns" at bounding box center [364, 56] width 213 height 16
type input "Most recent 2 State and Federal Tax Returns 2023 + 2024"
click at [438, 90] on button "Save & Close" at bounding box center [442, 91] width 57 height 18
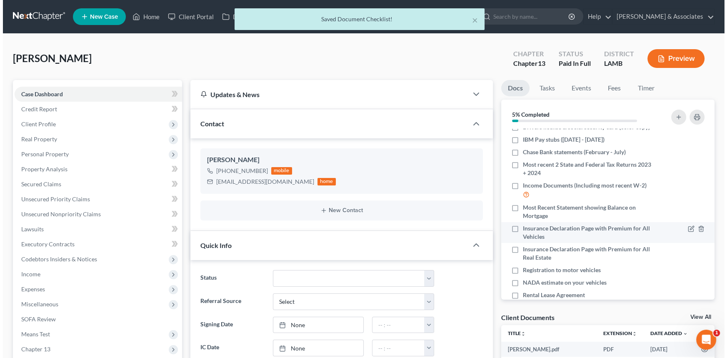
scroll to position [38, 0]
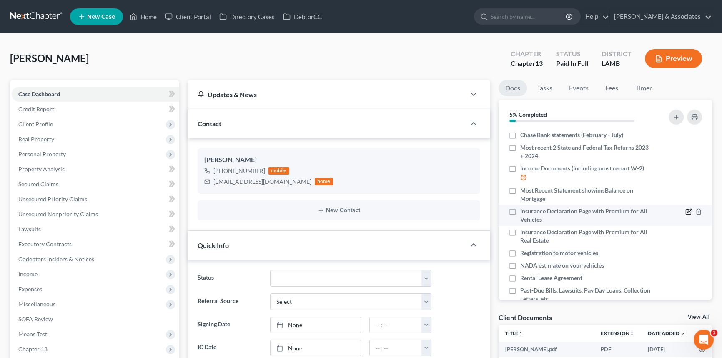
click at [685, 208] on icon "button" at bounding box center [688, 211] width 7 height 7
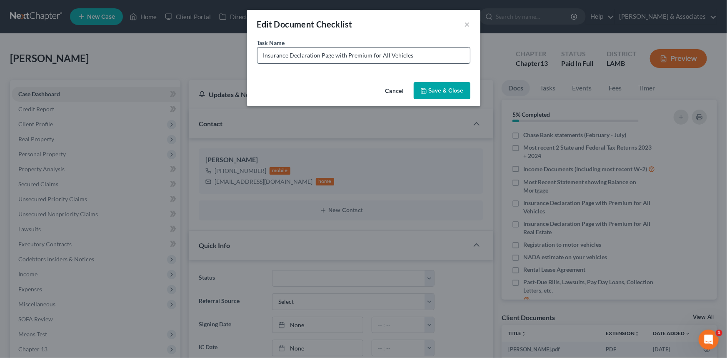
click at [435, 50] on input "Insurance Declaration Page with Premium for All Vehicles" at bounding box center [364, 56] width 213 height 16
type input "Insurance Declaration Page with Premium for All Vehicles (2017 Mercedes GLE + 2…"
click at [453, 84] on button "Save & Close" at bounding box center [442, 91] width 57 height 18
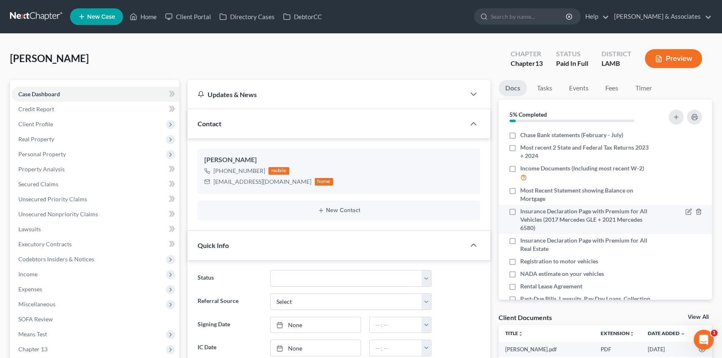
scroll to position [75, 0]
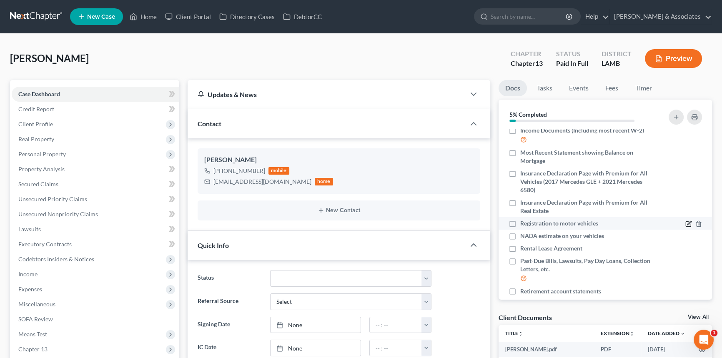
click at [685, 221] on icon "button" at bounding box center [688, 224] width 7 height 7
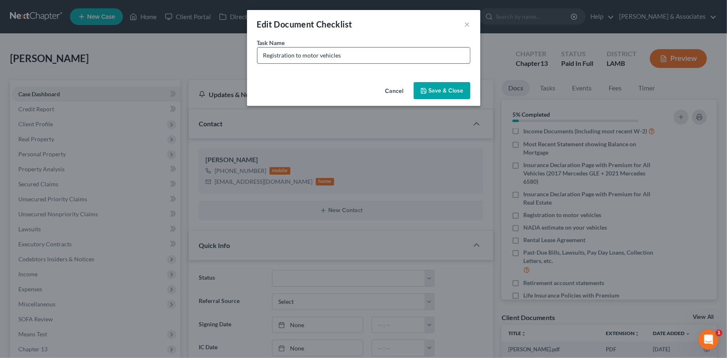
click at [401, 50] on input "Registration to motor vehicles" at bounding box center [364, 56] width 213 height 16
type input "Registration to motor vehicles (2017 Mercedes GLE 350 182,466 miles)"
click at [443, 83] on button "Save & Close" at bounding box center [442, 91] width 57 height 18
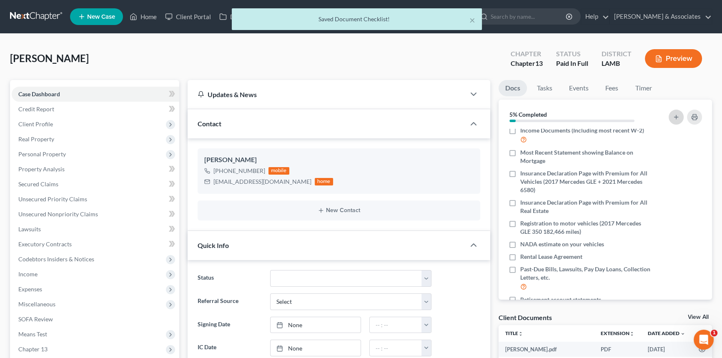
click at [677, 114] on icon "button" at bounding box center [676, 117] width 7 height 7
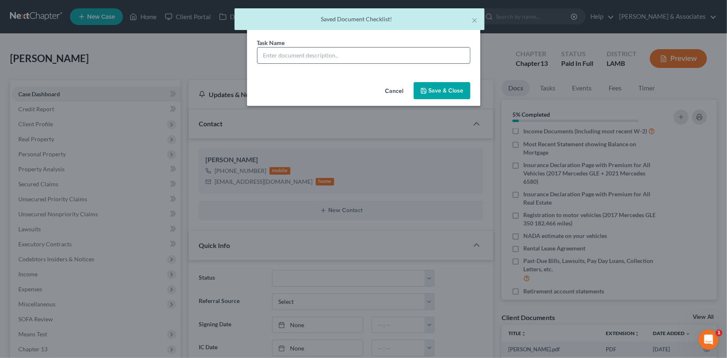
click at [379, 60] on input "text" at bounding box center [364, 56] width 213 height 16
paste input "Registration to motor vehicles (2017 Mercedes GLE 350 182,466 miles)"
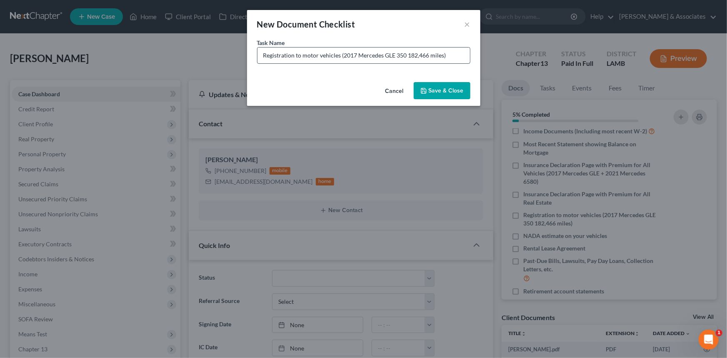
drag, startPoint x: 342, startPoint y: 53, endPoint x: 443, endPoint y: 57, distance: 101.0
click at [443, 57] on input "Registration to motor vehicles (2017 Mercedes GLE 350 182,466 miles)" at bounding box center [364, 56] width 213 height 16
type input "Registration to motor vehicles (2021 Mercedes 6580 32,377 miles)"
click at [433, 87] on button "Save & Close" at bounding box center [442, 91] width 57 height 18
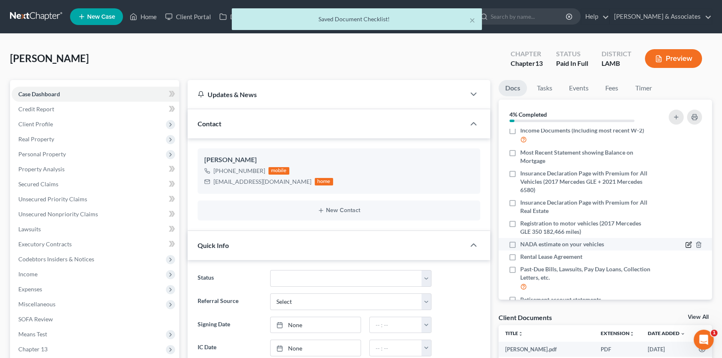
click at [685, 242] on icon "button" at bounding box center [688, 244] width 7 height 7
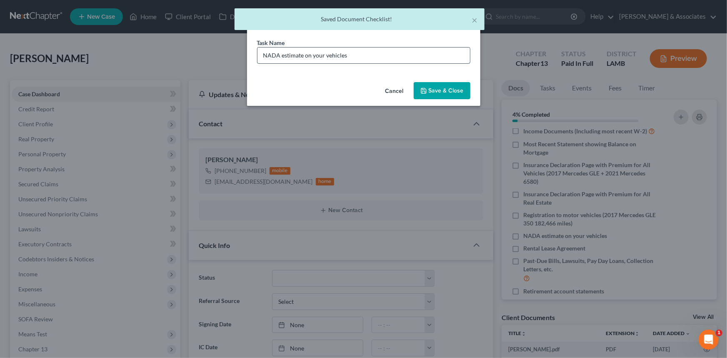
drag, startPoint x: 420, startPoint y: 61, endPoint x: 420, endPoint y: 56, distance: 4.6
click at [420, 61] on input "NADA estimate on your vehicles" at bounding box center [364, 56] width 213 height 16
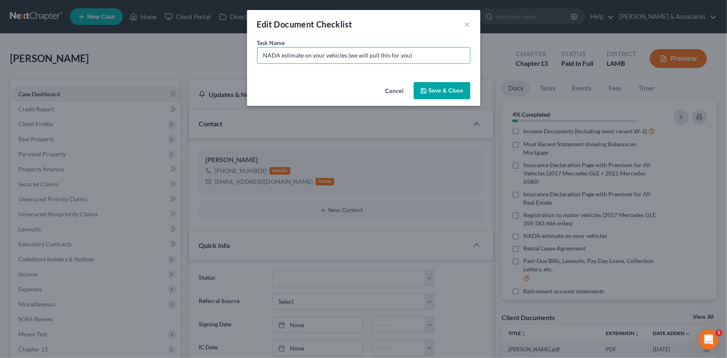
type input "NADA estimate on your vehicles (we will pull this for you)"
click at [450, 86] on button "Save & Close" at bounding box center [442, 91] width 57 height 18
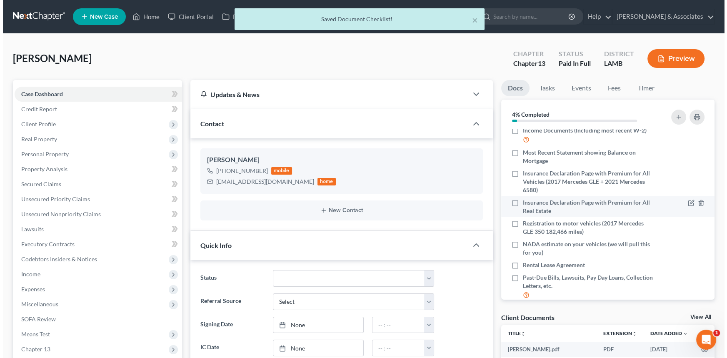
scroll to position [113, 0]
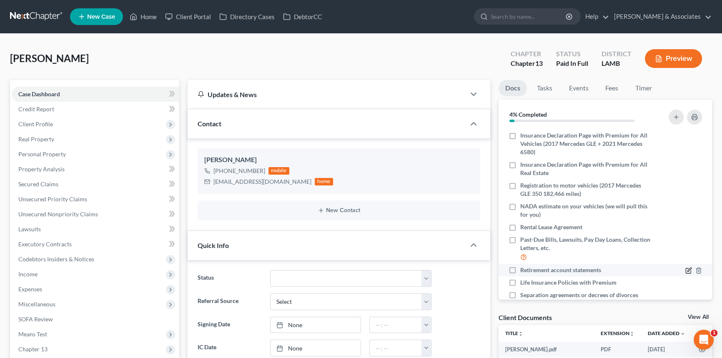
click at [685, 267] on icon "button" at bounding box center [688, 270] width 7 height 7
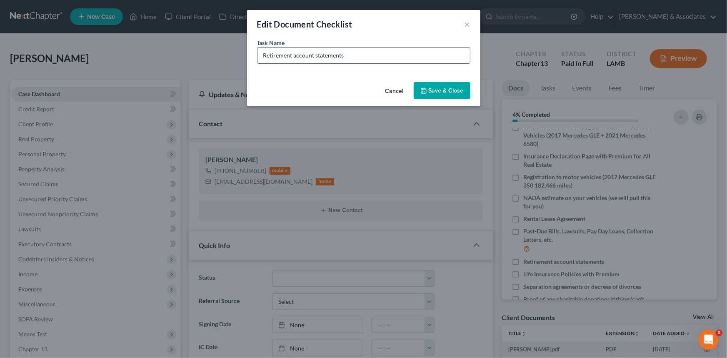
click at [355, 50] on input "Retirement account statements" at bounding box center [364, 56] width 213 height 16
type input "Retirement account statements Showing Most Recent Balance and Info on loan agai…"
click at [450, 94] on button "Save & Close" at bounding box center [442, 91] width 57 height 18
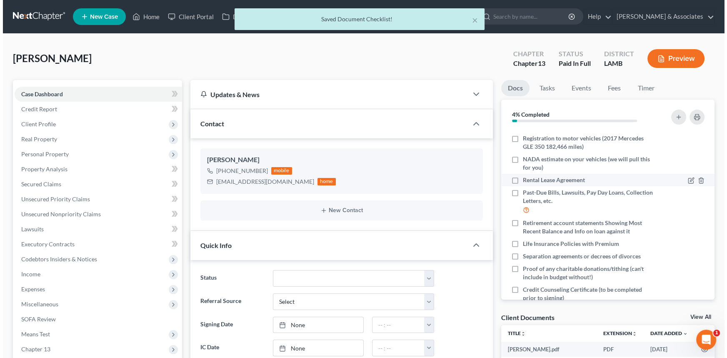
scroll to position [189, 0]
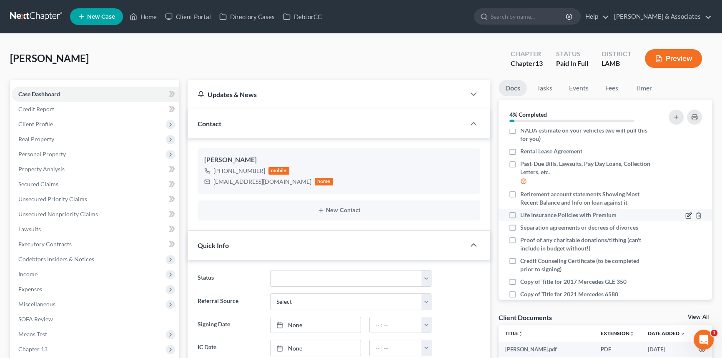
click at [685, 215] on icon "button" at bounding box center [688, 215] width 7 height 7
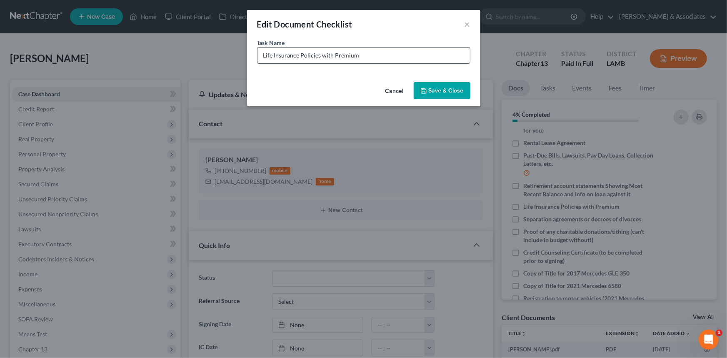
click at [423, 52] on input "Life Insurance Policies with Premium" at bounding box center [364, 56] width 213 height 16
click at [316, 55] on input "Life Insurance Policies with Premium (Both policies and please provide info on …" at bounding box center [364, 56] width 213 height 16
type input "Life Insurance Policies with Premium (Both policies and please also provide inf…"
click at [446, 90] on button "Save & Close" at bounding box center [442, 91] width 57 height 18
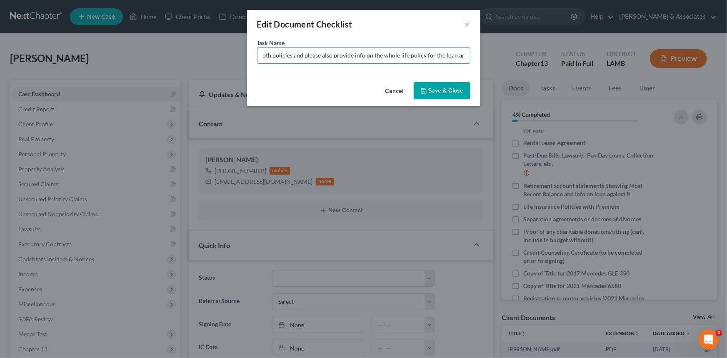
scroll to position [0, 0]
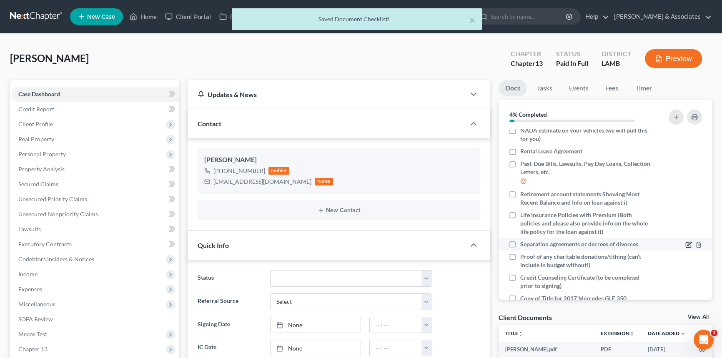
click at [685, 245] on icon "button" at bounding box center [688, 244] width 7 height 7
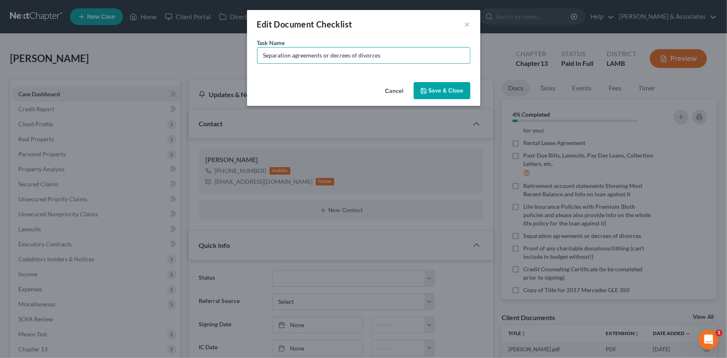
drag, startPoint x: 409, startPoint y: 49, endPoint x: 322, endPoint y: 80, distance: 92.7
click at [322, 80] on div "Edit Document Checklist × Task Name * Separation agreements or decrees of divor…" at bounding box center [363, 58] width 233 height 96
type input "Separation agreements (if possible)"
click at [450, 88] on button "Save & Close" at bounding box center [442, 91] width 57 height 18
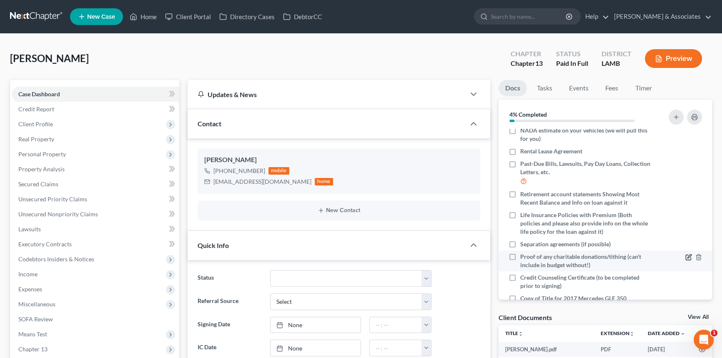
click at [685, 257] on icon "button" at bounding box center [688, 257] width 7 height 7
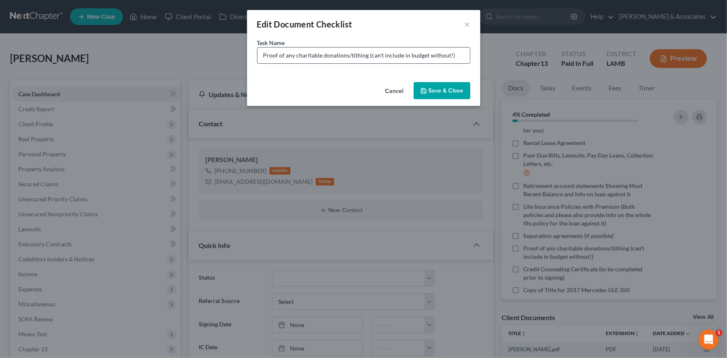
click at [460, 54] on input "Proof of any charitable donations/tithing (can't include in budget without!)" at bounding box center [364, 56] width 213 height 16
type input "Proof of any charitable donations/tithing (can't include in budget without!) IF…"
click at [466, 23] on button "×" at bounding box center [468, 24] width 6 height 10
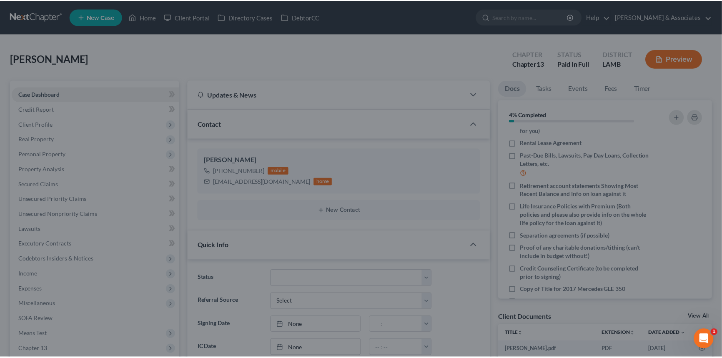
scroll to position [0, 0]
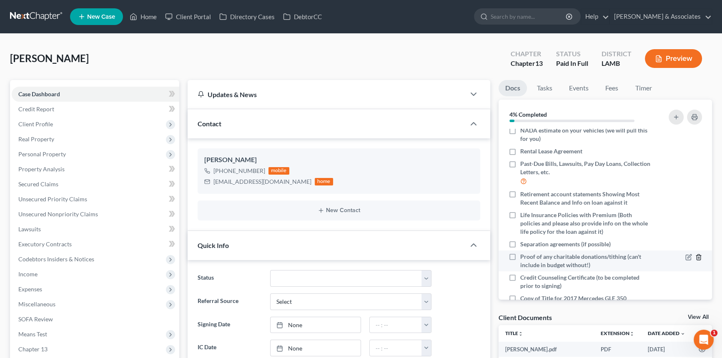
click at [695, 256] on icon "button" at bounding box center [698, 257] width 7 height 7
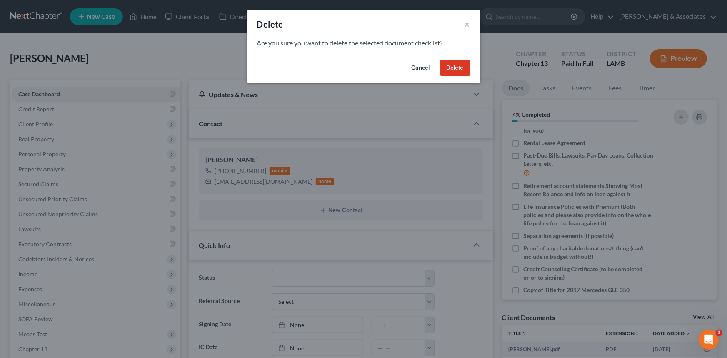
click at [447, 71] on button "Delete" at bounding box center [455, 68] width 30 height 17
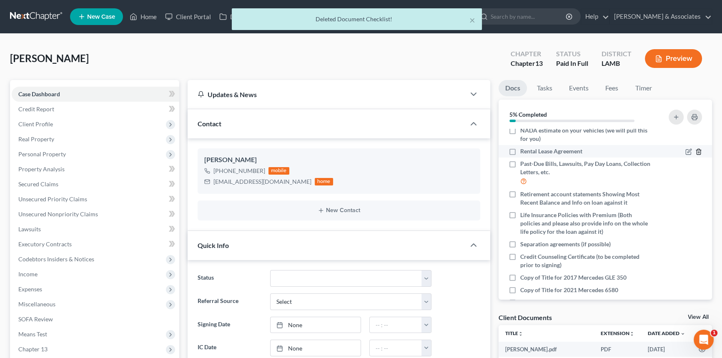
click at [696, 150] on icon "button" at bounding box center [698, 151] width 7 height 7
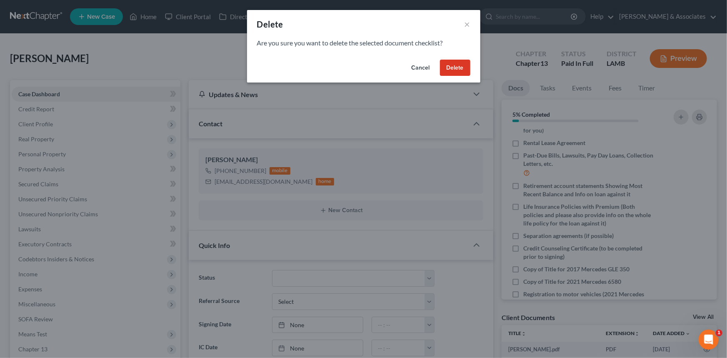
click at [456, 63] on button "Delete" at bounding box center [455, 68] width 30 height 17
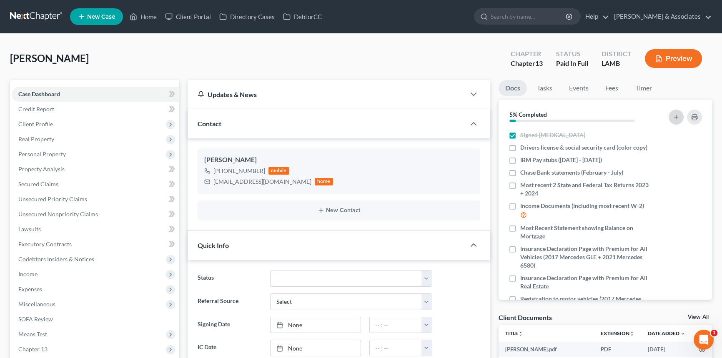
click at [677, 115] on icon "button" at bounding box center [676, 117] width 7 height 7
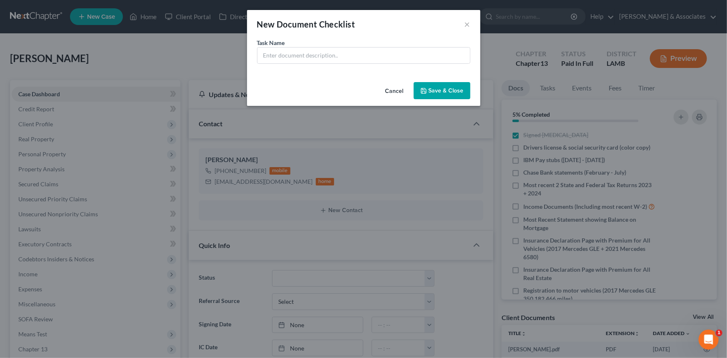
click at [339, 65] on div "Task Name *" at bounding box center [363, 58] width 233 height 40
click at [341, 59] on input "text" at bounding box center [364, 56] width 213 height 16
click at [357, 55] on input "Documentation on American Express & Debt Consolidation Settlement Offer" at bounding box center [364, 56] width 213 height 16
type input "Documentation on American Express Serving You & Debt Consolidation Settlement O…"
click at [442, 93] on button "Save & Close" at bounding box center [442, 91] width 57 height 18
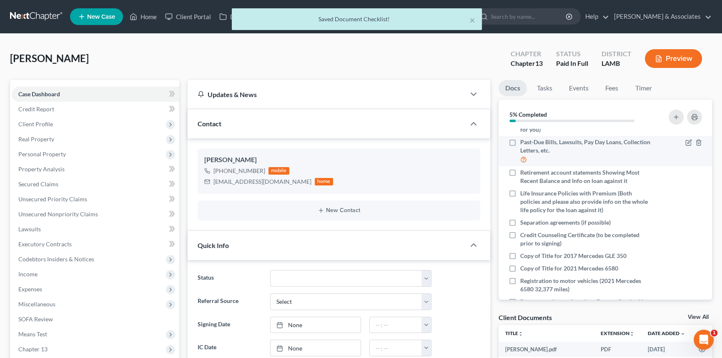
scroll to position [227, 0]
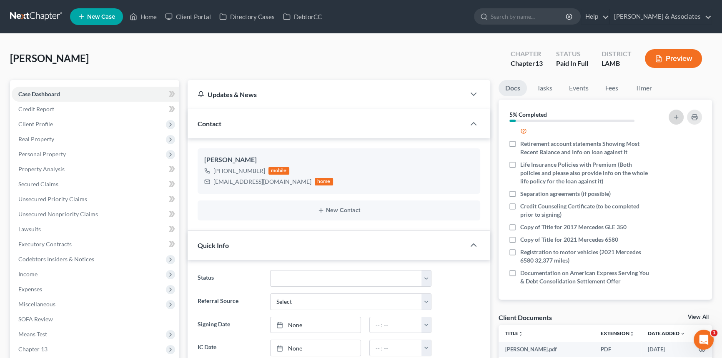
click at [675, 115] on icon "button" at bounding box center [676, 117] width 7 height 7
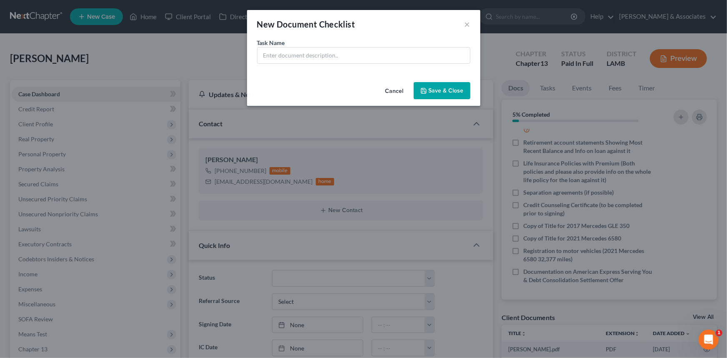
drag, startPoint x: 386, startPoint y: 91, endPoint x: 460, endPoint y: 121, distance: 79.5
click at [386, 91] on button "Cancel" at bounding box center [395, 91] width 32 height 17
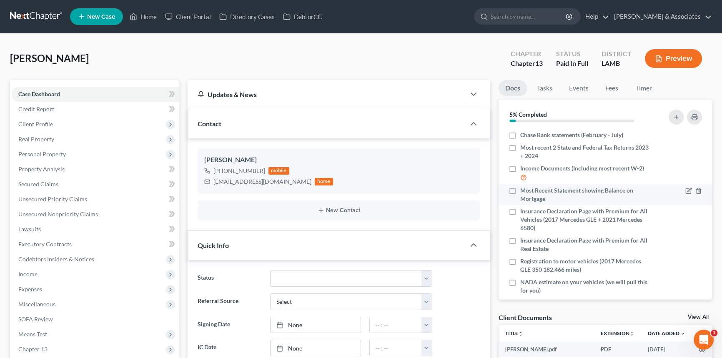
scroll to position [0, 0]
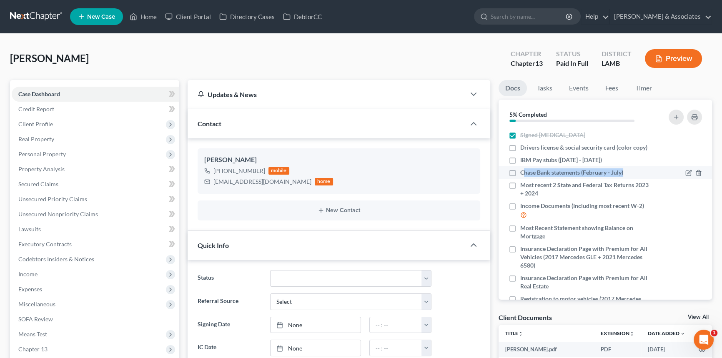
drag, startPoint x: 522, startPoint y: 173, endPoint x: 592, endPoint y: 178, distance: 69.7
click at [580, 178] on li "Chase Bank statements (February - July)" at bounding box center [606, 172] width 214 height 13
click at [623, 175] on span "Chase Bank statements (February - July)" at bounding box center [571, 172] width 103 height 8
click at [529, 174] on input "Chase Bank statements (February - July)" at bounding box center [526, 170] width 5 height 5
click at [592, 175] on span "Chase Bank statements (February - July)" at bounding box center [571, 172] width 103 height 8
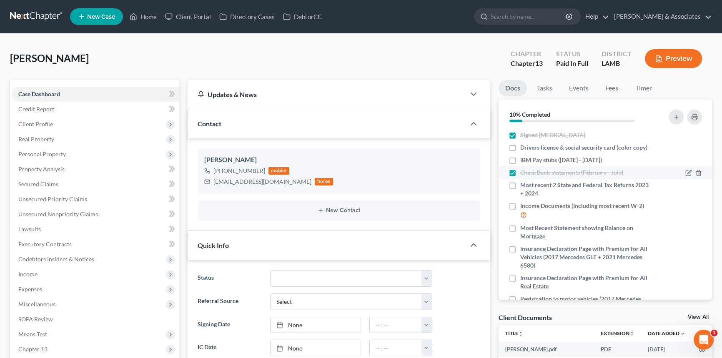
click at [529, 174] on input "Chase Bank statements (February - July)" at bounding box center [526, 170] width 5 height 5
checkbox input "false"
drag, startPoint x: 627, startPoint y: 172, endPoint x: 521, endPoint y: 175, distance: 105.9
click at [521, 175] on div "Chase Bank statements (February - July)" at bounding box center [580, 172] width 143 height 8
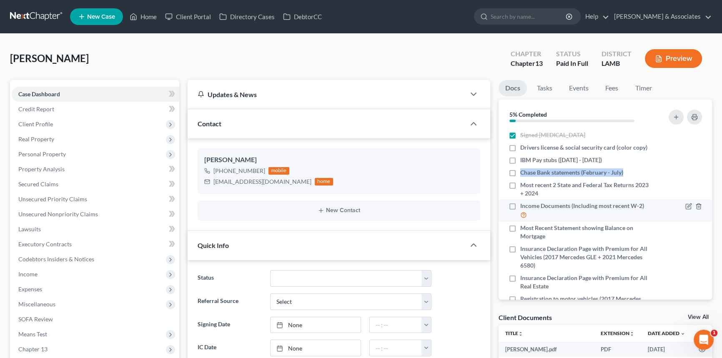
copy span "Chase Bank statements (February - July)"
click at [678, 114] on icon "button" at bounding box center [676, 117] width 7 height 7
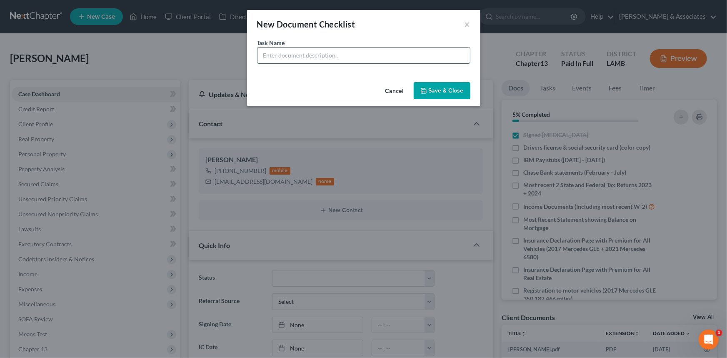
click at [306, 54] on input "text" at bounding box center [364, 56] width 213 height 16
paste input "Chase Bank statements (February - July)"
drag, startPoint x: 279, startPoint y: 56, endPoint x: 178, endPoint y: 56, distance: 100.9
click at [179, 57] on div "New Document Checklist × Task Name * Chase Bank statements (February - July) Ca…" at bounding box center [363, 179] width 727 height 358
type input "Paypal Bank statements (February - July)"
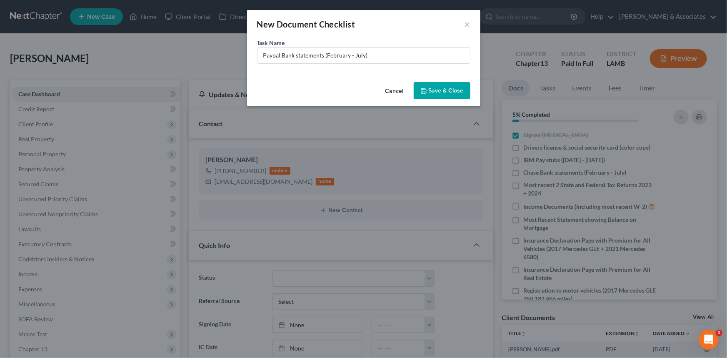
click at [450, 93] on button "Save & Close" at bounding box center [442, 91] width 57 height 18
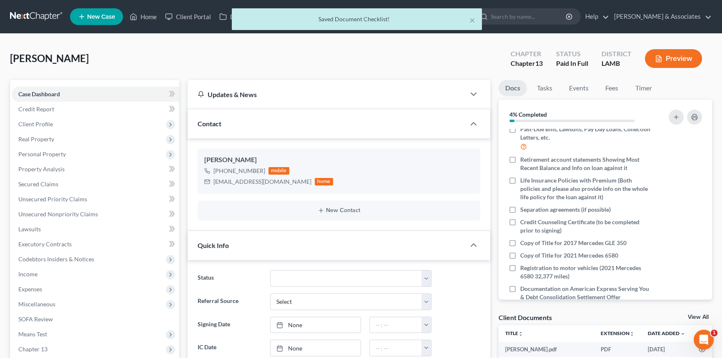
scroll to position [241, 0]
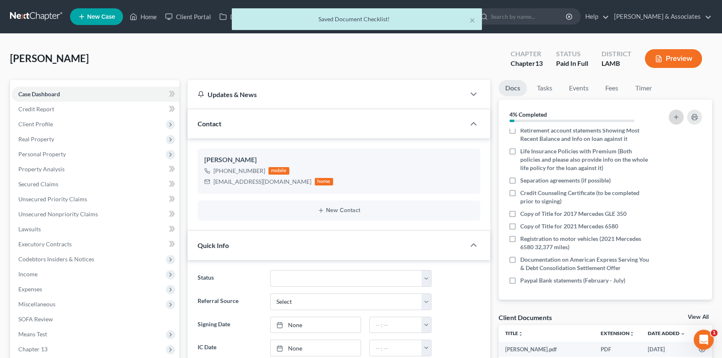
click at [671, 115] on button "button" at bounding box center [676, 117] width 15 height 15
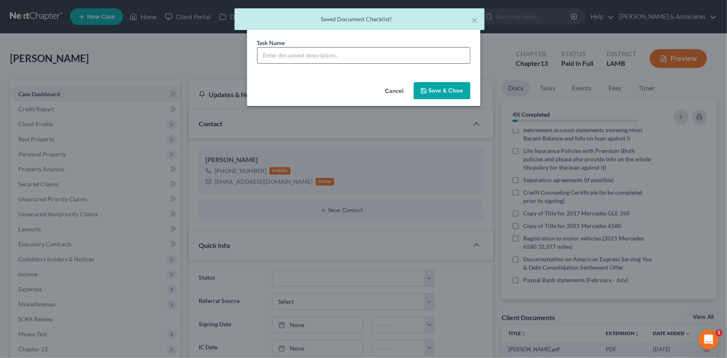
click at [373, 58] on input "text" at bounding box center [364, 56] width 213 height 16
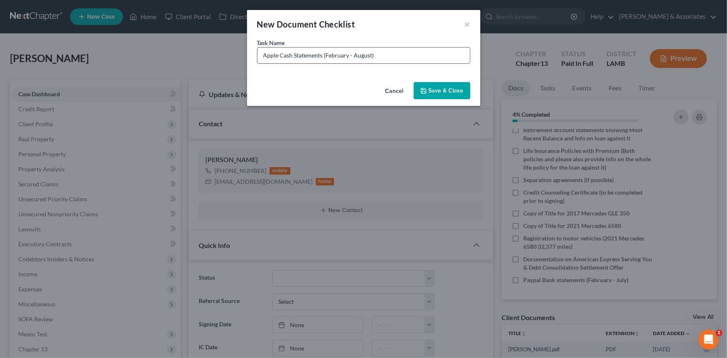
click at [360, 58] on input "Apple Cash Statements (February - August)" at bounding box center [364, 56] width 213 height 16
type input "Apple Cash Statements (February - July)"
click at [446, 88] on button "Save & Close" at bounding box center [442, 91] width 57 height 18
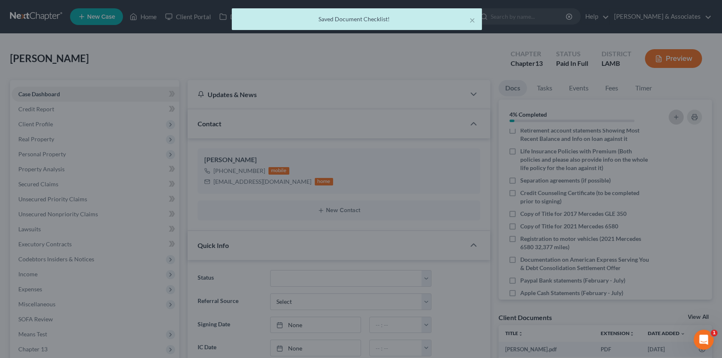
click at [682, 119] on button "button" at bounding box center [676, 117] width 15 height 15
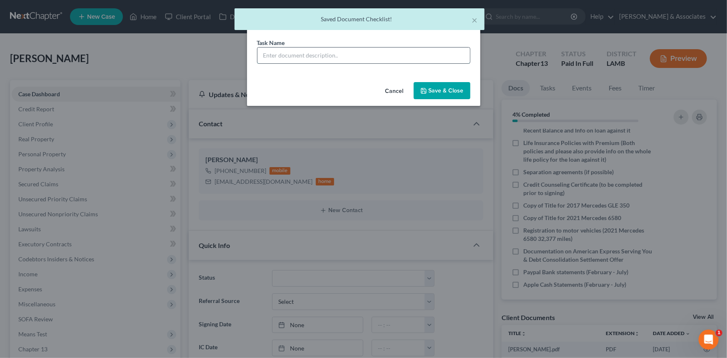
click at [413, 49] on input "text" at bounding box center [364, 56] width 213 height 16
paste input "Bank statements (February - July)"
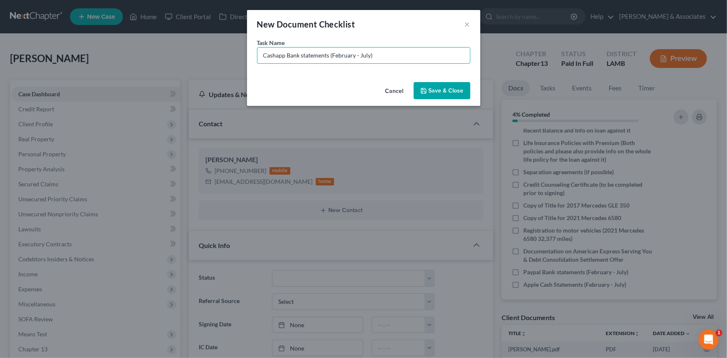
type input "Cashapp Bank statements (February - July)"
click at [441, 83] on button "Save & Close" at bounding box center [442, 91] width 57 height 18
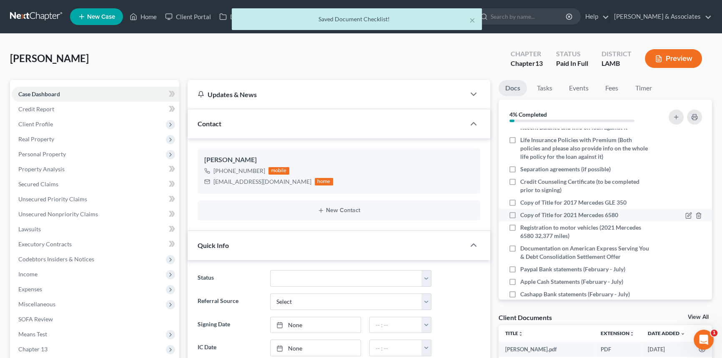
scroll to position [266, 0]
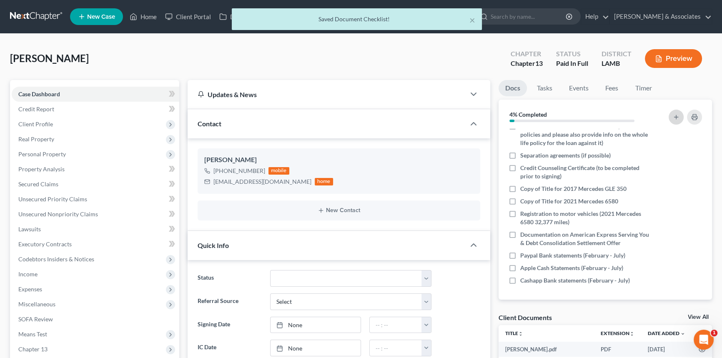
click at [671, 114] on button "button" at bounding box center [676, 117] width 15 height 15
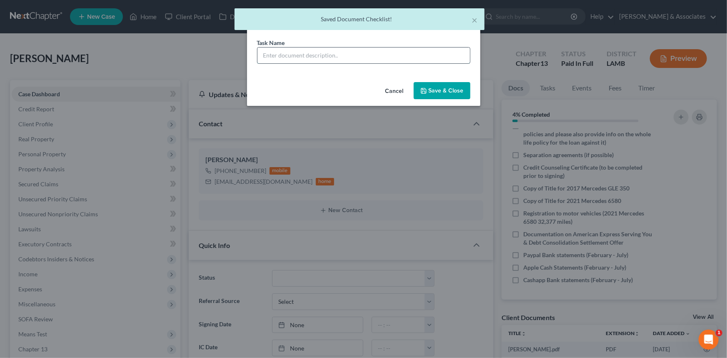
click at [351, 54] on input "text" at bounding box center [364, 56] width 213 height 16
paste input "Bank statements (February - July)"
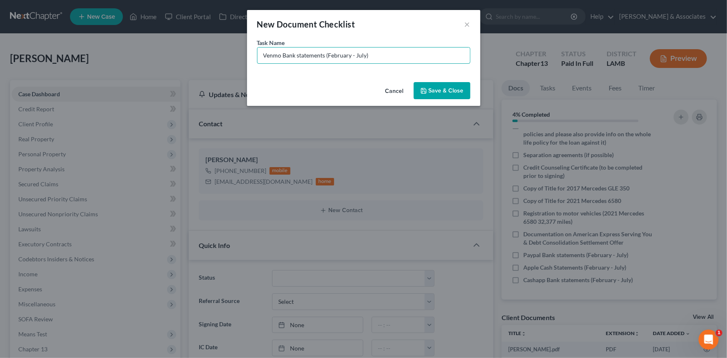
type input "Venmo Bank statements (February - July)"
click at [454, 84] on button "Save & Close" at bounding box center [442, 91] width 57 height 18
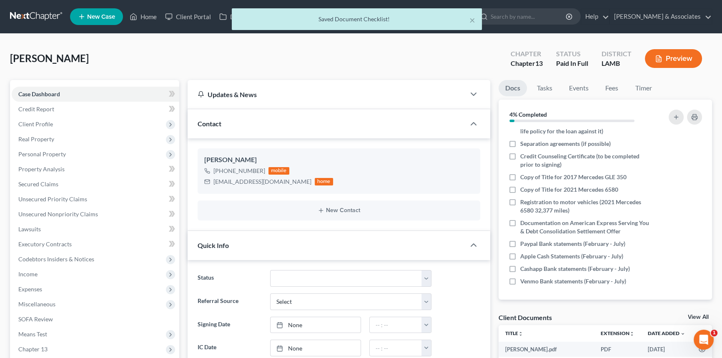
scroll to position [278, 0]
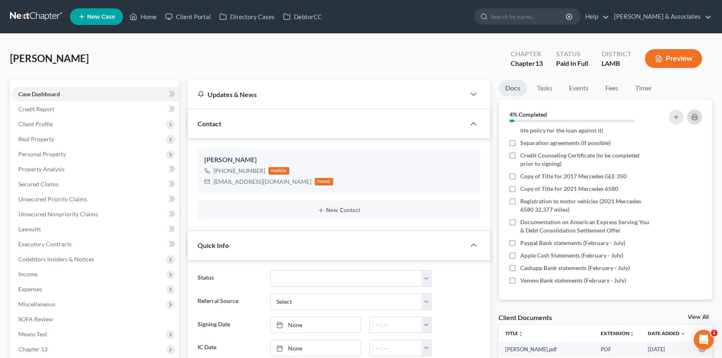
click at [693, 118] on rect "button" at bounding box center [694, 119] width 3 height 2
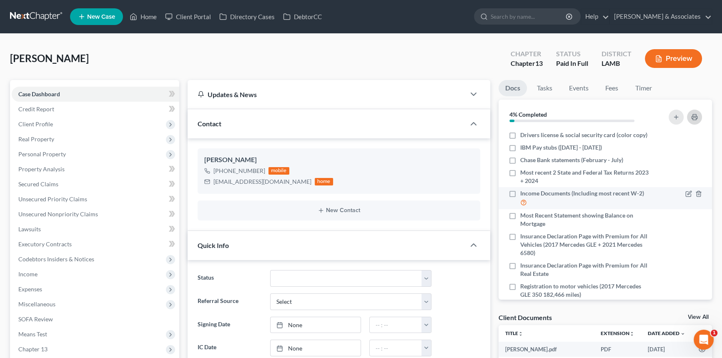
scroll to position [0, 0]
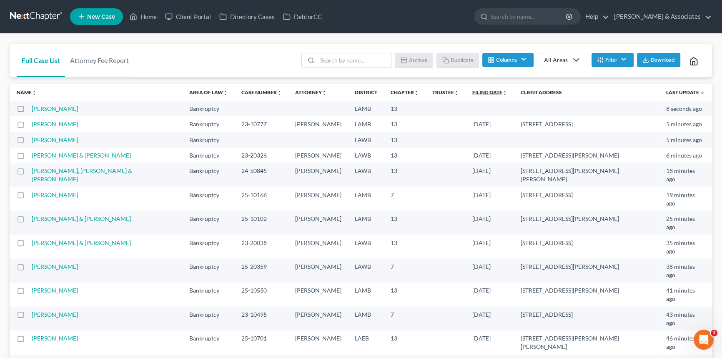
click at [476, 92] on link "Filing Date unfold_more expand_more expand_less" at bounding box center [489, 92] width 35 height 6
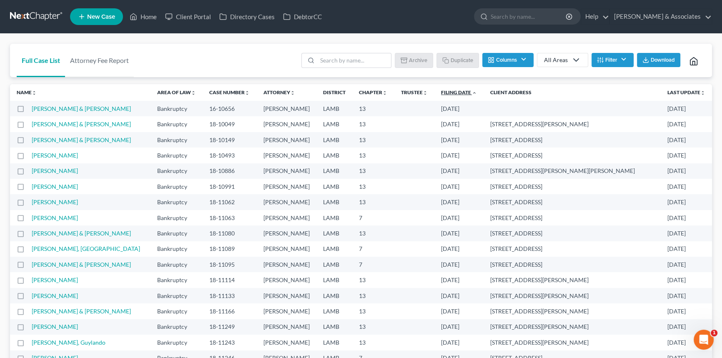
click at [475, 93] on link "Filing Date unfold_more expand_more expand_less" at bounding box center [459, 92] width 36 height 6
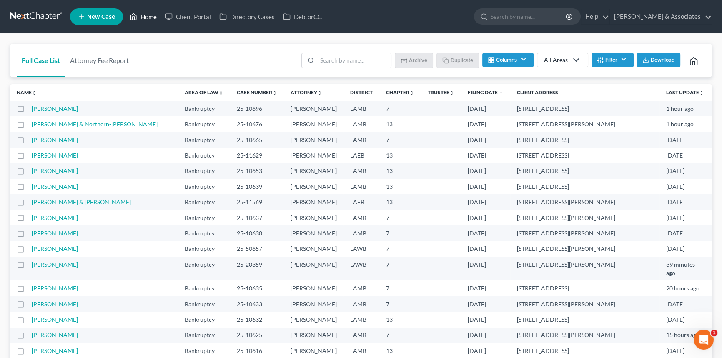
click at [159, 23] on link "Home" at bounding box center [142, 16] width 35 height 15
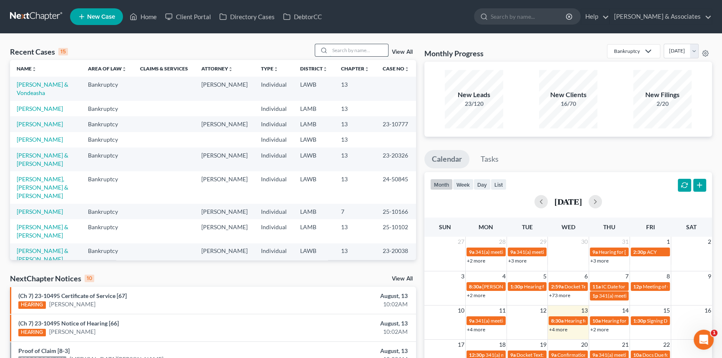
click at [356, 46] on input "search" at bounding box center [359, 50] width 58 height 12
type input "sabine"
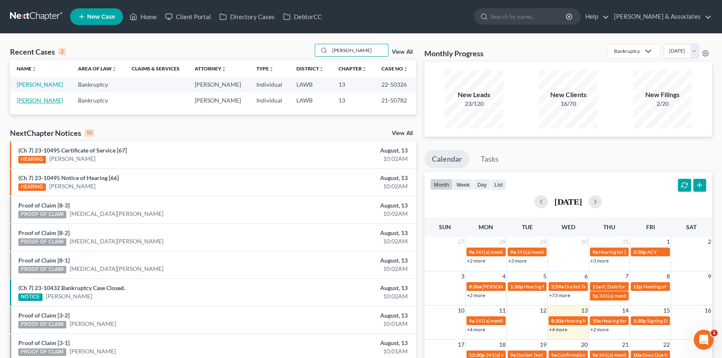
click at [35, 97] on link "Sabine, Lana" at bounding box center [40, 100] width 46 height 7
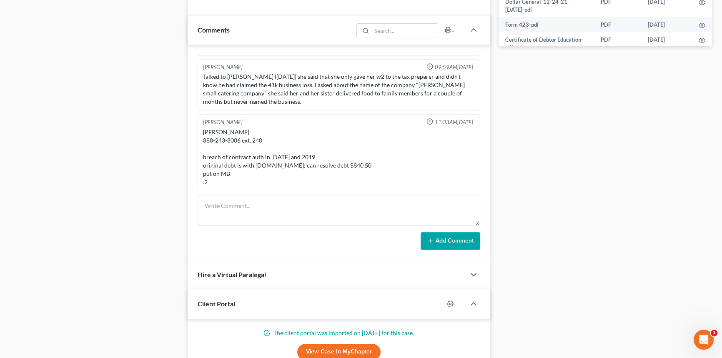
scroll to position [454, 0]
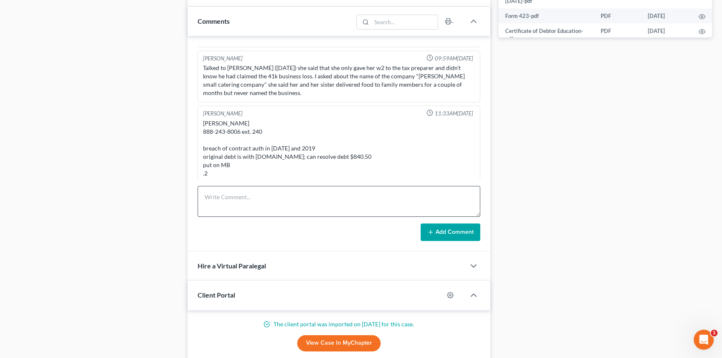
drag, startPoint x: 262, startPoint y: 217, endPoint x: 266, endPoint y: 212, distance: 5.7
click at [262, 217] on form "Add Comment" at bounding box center [339, 213] width 283 height 55
click at [268, 210] on textarea at bounding box center [339, 201] width 283 height 31
type textarea "855-561-3217"
click at [434, 233] on button "Add Comment" at bounding box center [451, 232] width 60 height 18
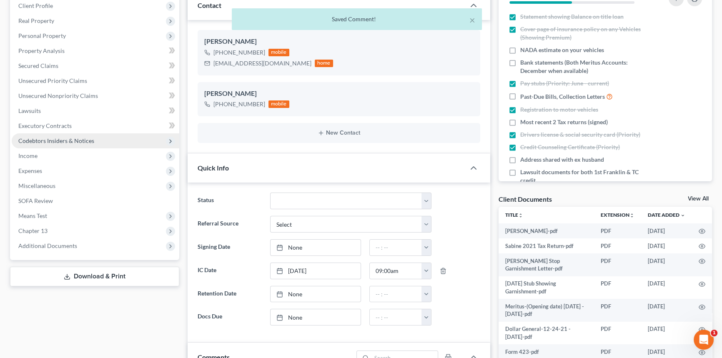
scroll to position [75, 0]
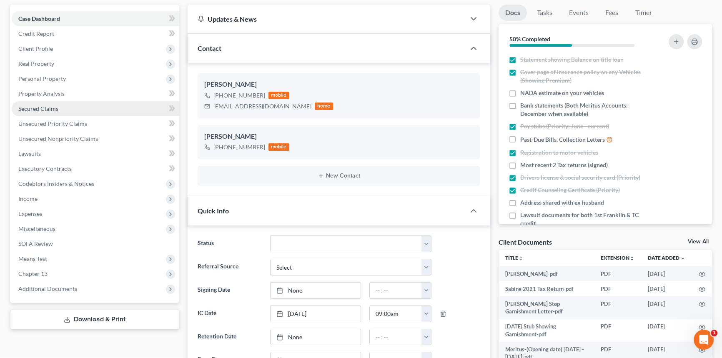
click at [74, 105] on link "Secured Claims" at bounding box center [96, 108] width 168 height 15
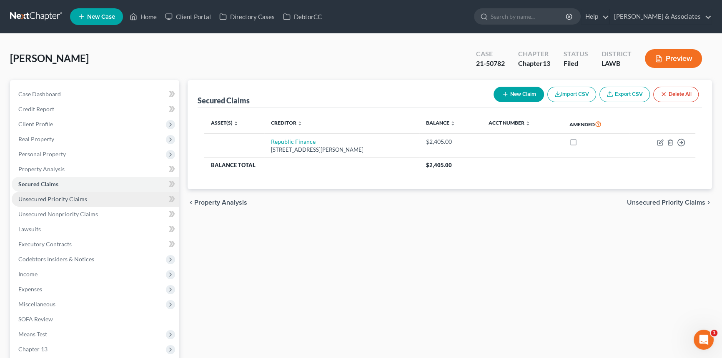
click at [76, 203] on link "Unsecured Priority Claims" at bounding box center [96, 199] width 168 height 15
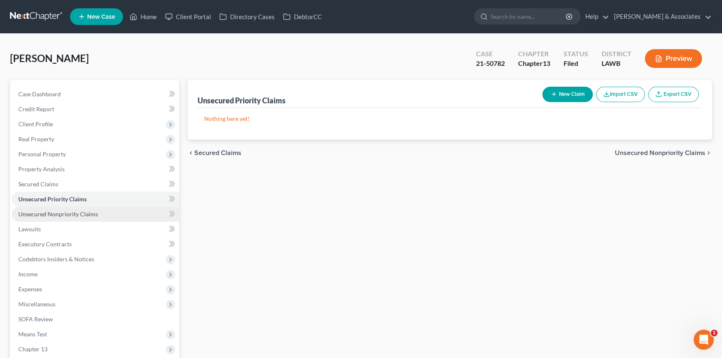
click at [80, 214] on span "Unsecured Nonpriority Claims" at bounding box center [58, 214] width 80 height 7
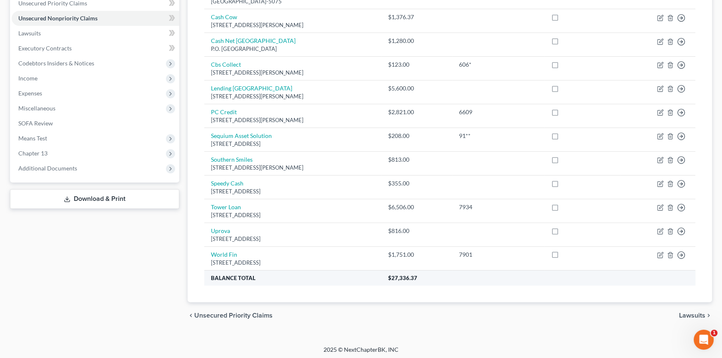
scroll to position [197, 0]
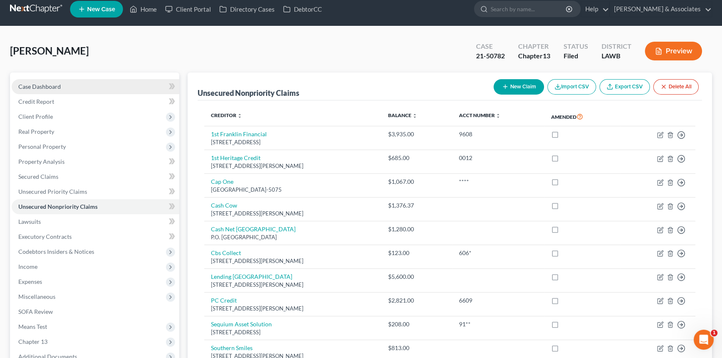
click at [88, 81] on link "Case Dashboard" at bounding box center [96, 86] width 168 height 15
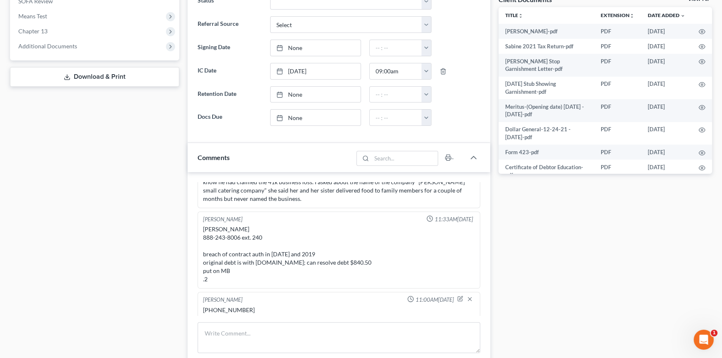
scroll to position [227, 0]
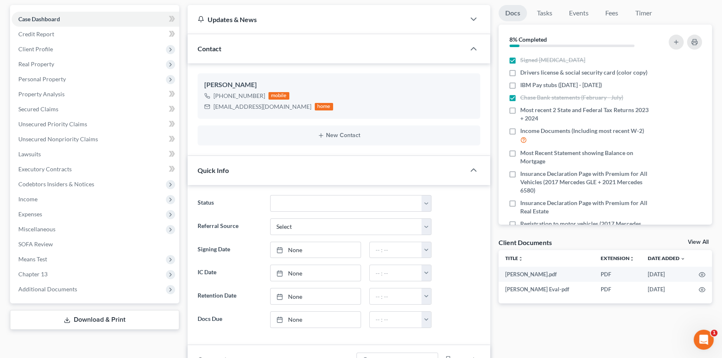
scroll to position [75, 0]
click at [701, 238] on div "Client Documents View All" at bounding box center [606, 244] width 214 height 12
click at [700, 242] on link "View All" at bounding box center [698, 242] width 21 height 6
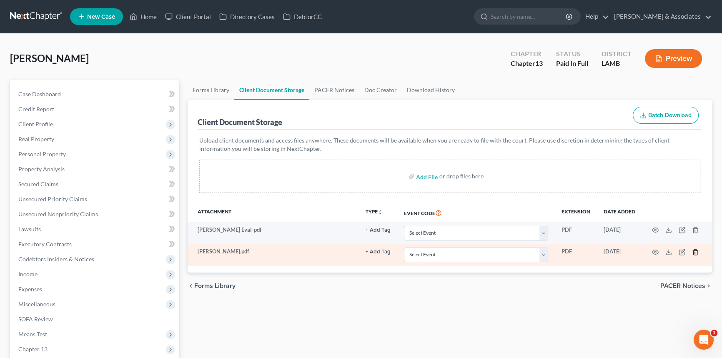
click at [693, 249] on icon "button" at bounding box center [695, 252] width 7 height 7
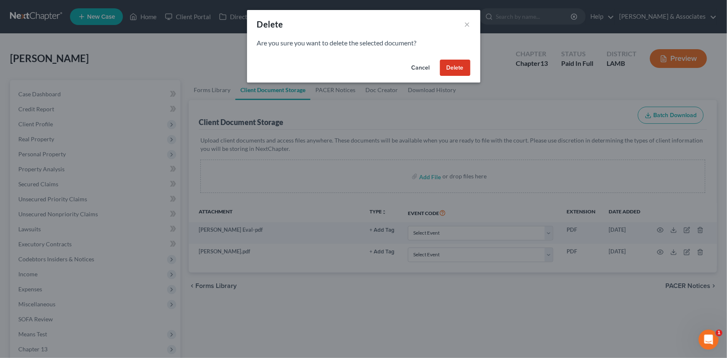
click at [464, 67] on button "Delete" at bounding box center [455, 68] width 30 height 17
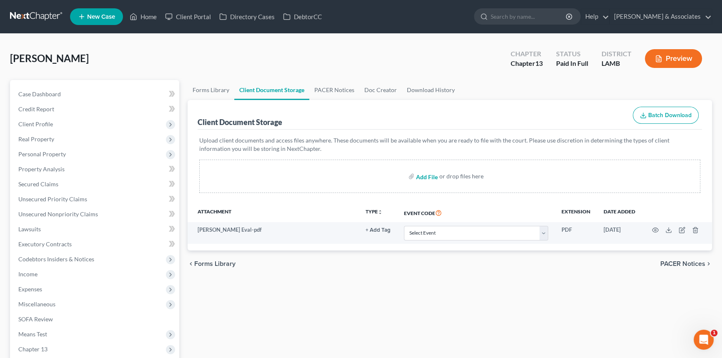
click at [430, 180] on input "file" at bounding box center [426, 176] width 20 height 15
type input "C:\fakepath\Holmes, Nicole.WelcomeCall.pdf"
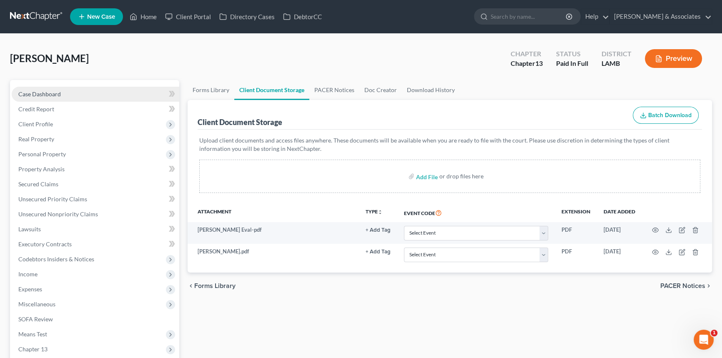
click at [65, 88] on link "Case Dashboard" at bounding box center [96, 94] width 168 height 15
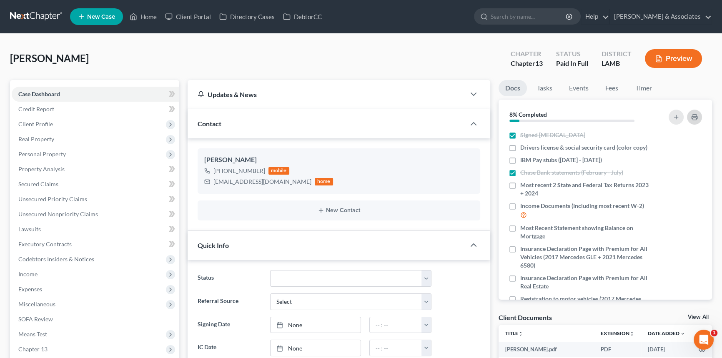
click at [688, 120] on button "button" at bounding box center [694, 117] width 15 height 15
click at [520, 173] on label "Chase Bank statements (February - July)" at bounding box center [571, 172] width 103 height 8
click at [524, 173] on input "Chase Bank statements (February - July)" at bounding box center [526, 170] width 5 height 5
checkbox input "false"
click at [700, 117] on button "button" at bounding box center [694, 117] width 15 height 15
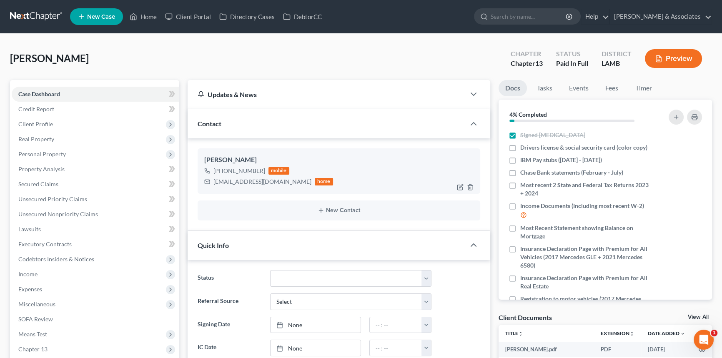
click at [246, 184] on div "nparker421@yahoo.com" at bounding box center [262, 182] width 98 height 8
click at [247, 182] on div "nparker421@yahoo.com" at bounding box center [262, 182] width 98 height 8
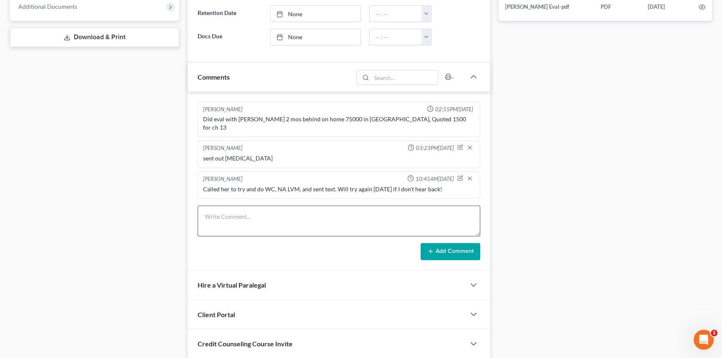
scroll to position [409, 0]
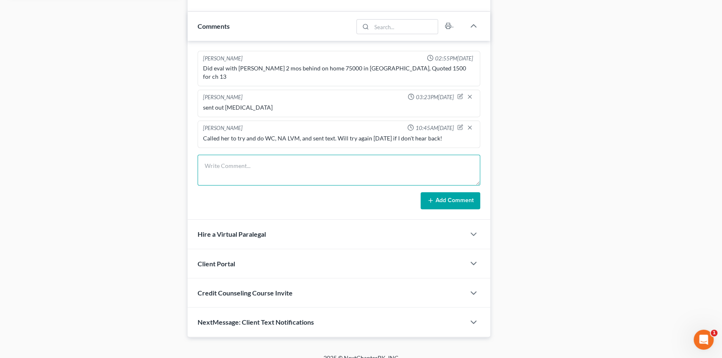
click at [248, 155] on textarea at bounding box center [339, 170] width 283 height 31
type textarea "completed MC call with client, set doc deadline for Friday and her in office da…"
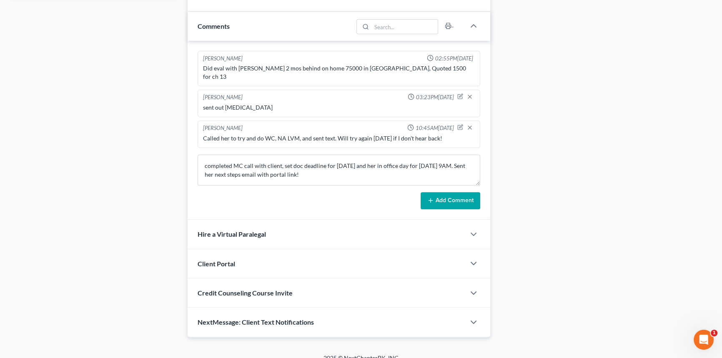
click at [432, 192] on button "Add Comment" at bounding box center [451, 201] width 60 height 18
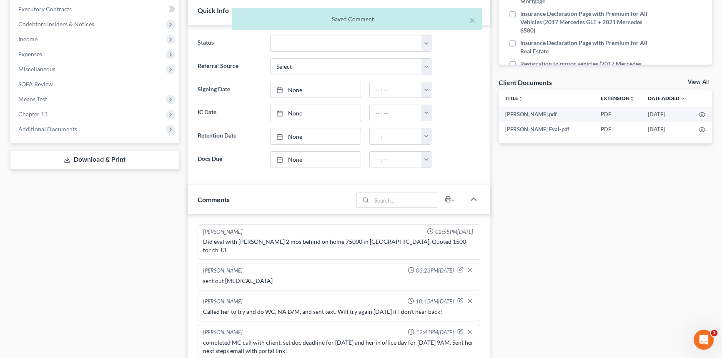
scroll to position [219, 0]
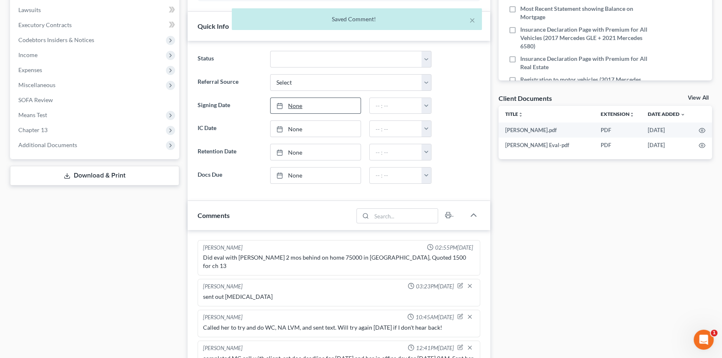
click at [309, 104] on link "None" at bounding box center [316, 106] width 90 height 16
type input "8/13/2025"
click at [426, 102] on button "button" at bounding box center [426, 106] width 10 height 16
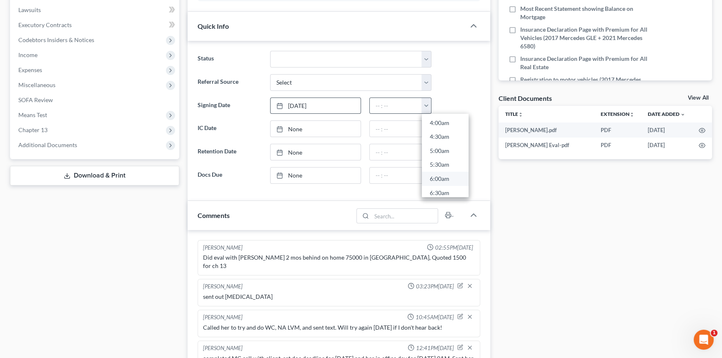
scroll to position [189, 0]
click at [443, 183] on link "9:00am" at bounding box center [445, 187] width 47 height 14
type input "9:00am"
click at [327, 170] on link "None" at bounding box center [316, 176] width 90 height 16
type input "8/13/2025"
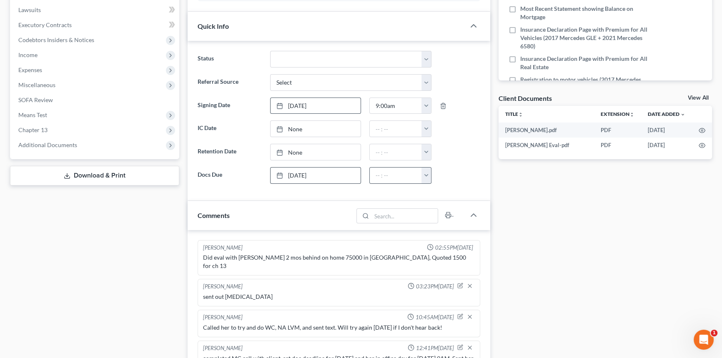
click at [427, 176] on button "button" at bounding box center [426, 176] width 10 height 16
click at [446, 255] on link "2:30pm" at bounding box center [445, 259] width 47 height 14
type input "2:30pm"
click at [346, 55] on select "Amended Plan Needed Awaiting Income Closed Confirmed Discharged Dismissed Docs …" at bounding box center [350, 59] width 161 height 17
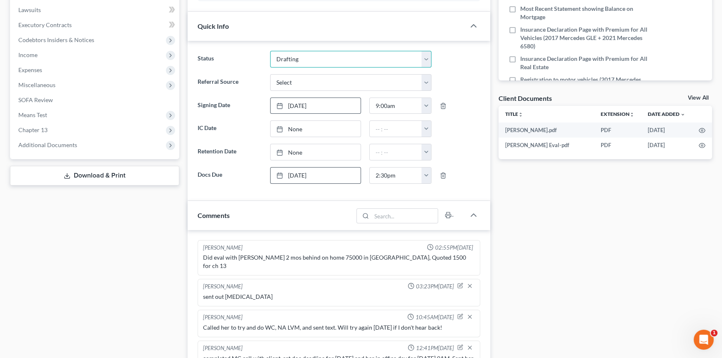
click at [270, 51] on select "Amended Plan Needed Awaiting Income Closed Confirmed Discharged Dismissed Docs …" at bounding box center [350, 59] width 161 height 17
select select "6"
click at [520, 184] on div "Docs Tasks Events Fees Timer 4% Completed Nothing here yet! Signed Retainer Dri…" at bounding box center [605, 212] width 222 height 702
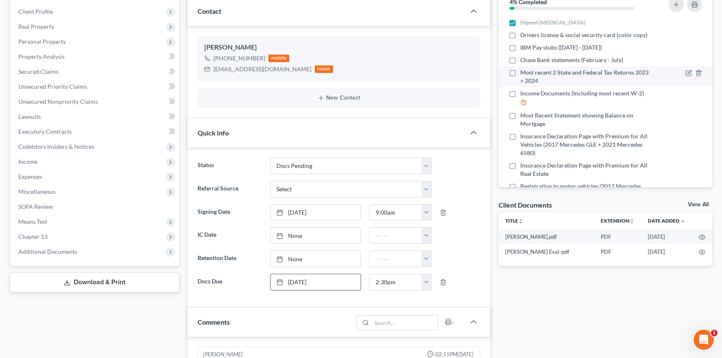
scroll to position [30, 0]
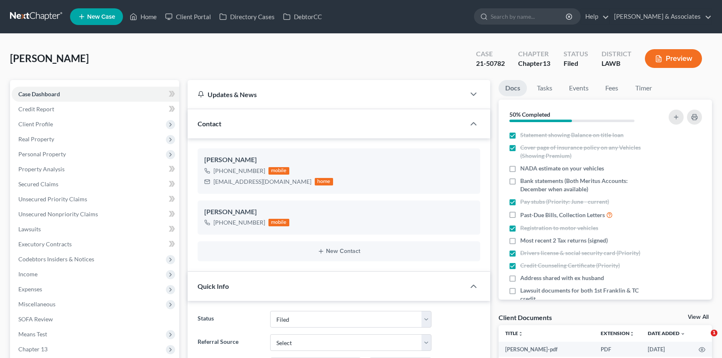
select select "8"
select select "0"
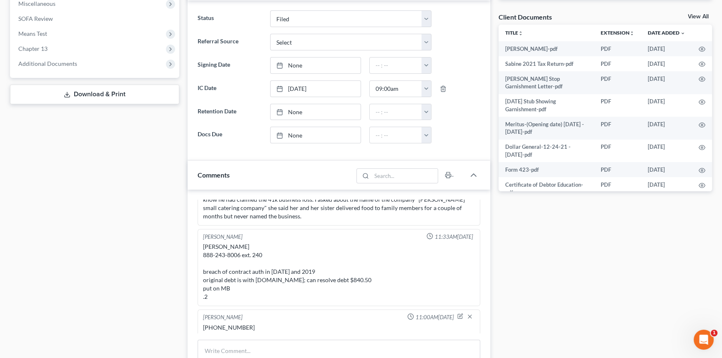
scroll to position [303, 0]
